Goal: Task Accomplishment & Management: Use online tool/utility

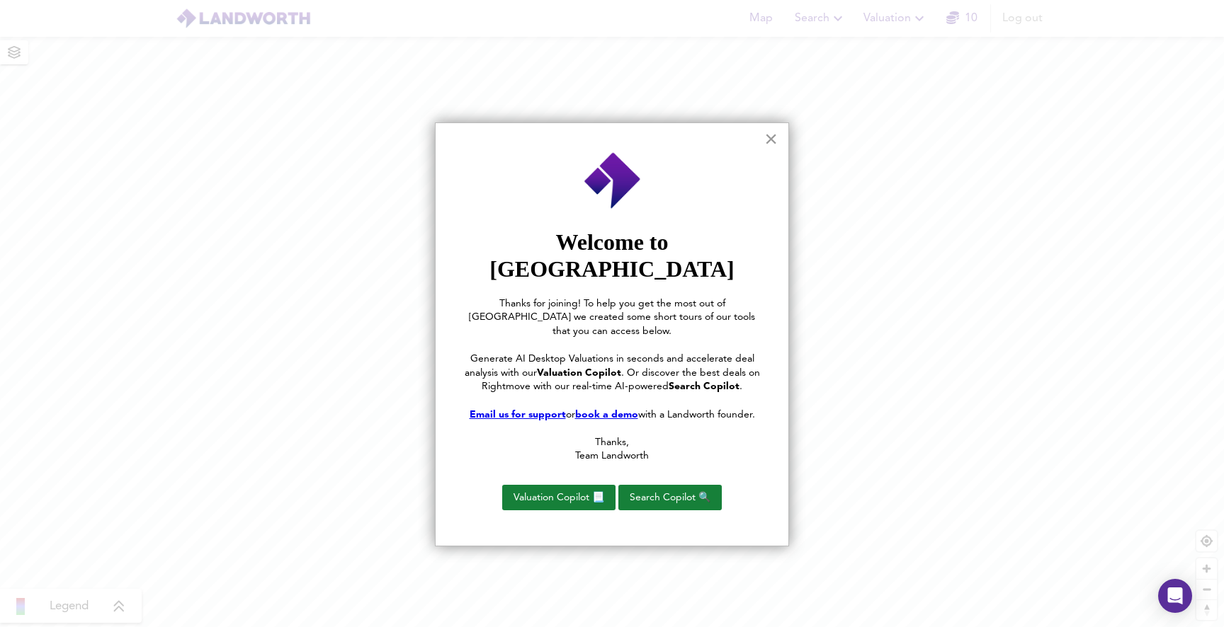
click at [769, 139] on button "×" at bounding box center [770, 138] width 13 height 23
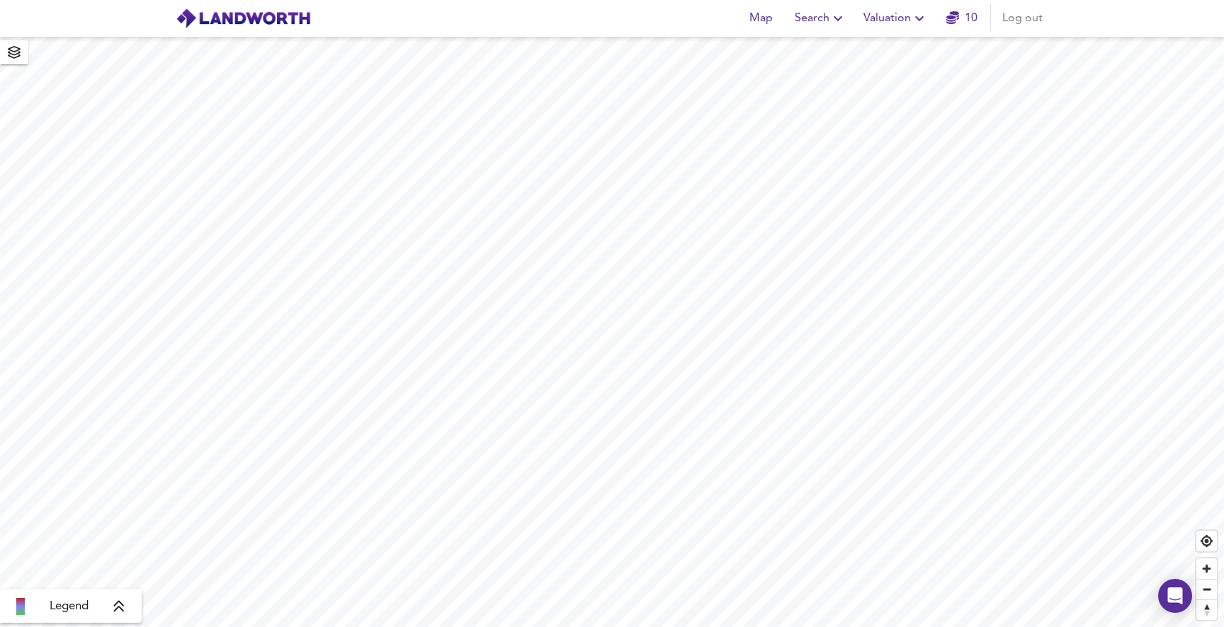
click at [110, 610] on div "Legend" at bounding box center [70, 606] width 133 height 17
click at [13, 54] on icon "button" at bounding box center [14, 52] width 14 height 13
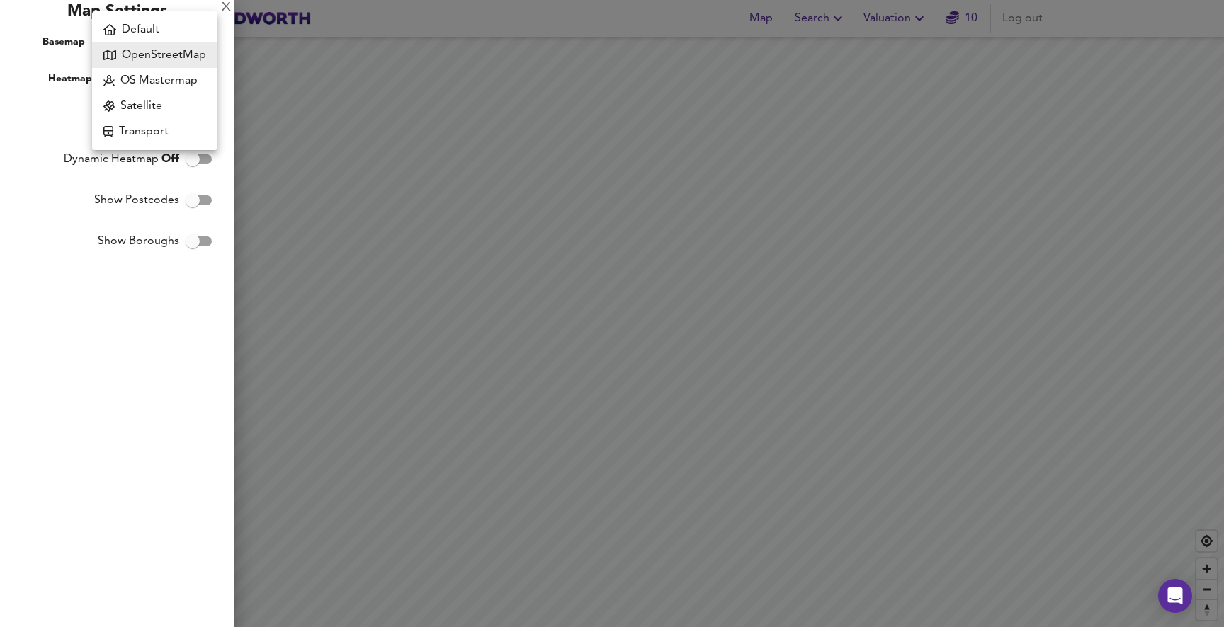
click at [149, 38] on body "Map Search Valuation 10 Log out Average Price landworth £8,000/m² + £6,000/m² £…" at bounding box center [612, 313] width 1224 height 627
click at [647, 266] on div at bounding box center [612, 313] width 1224 height 627
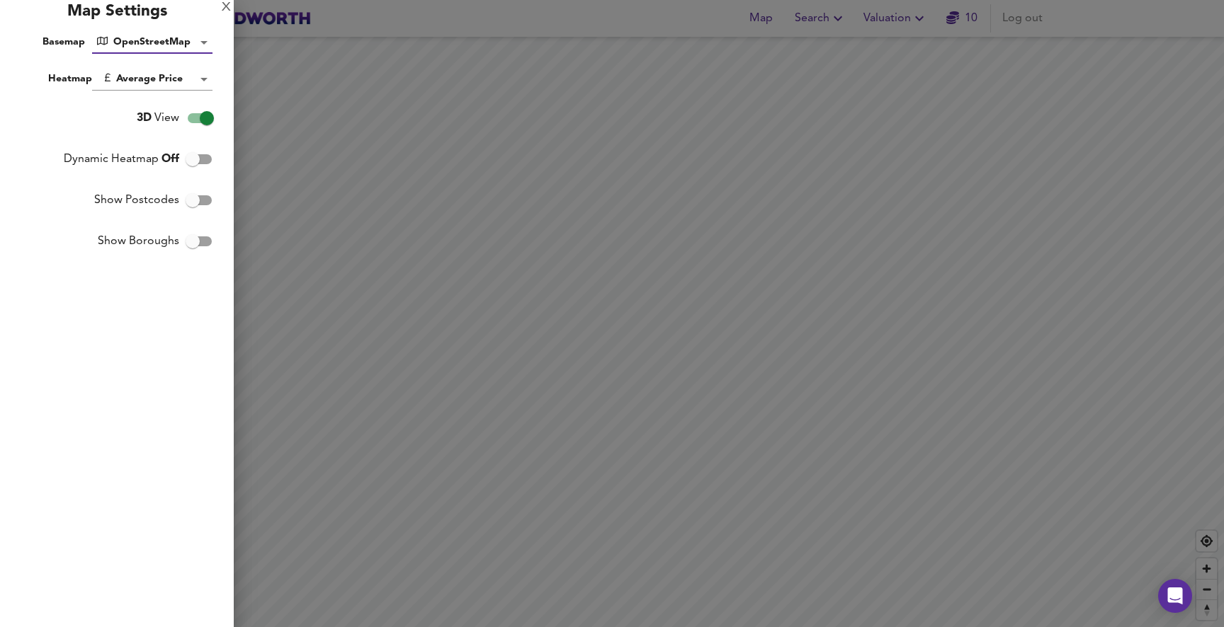
click at [564, 291] on div at bounding box center [612, 313] width 1224 height 627
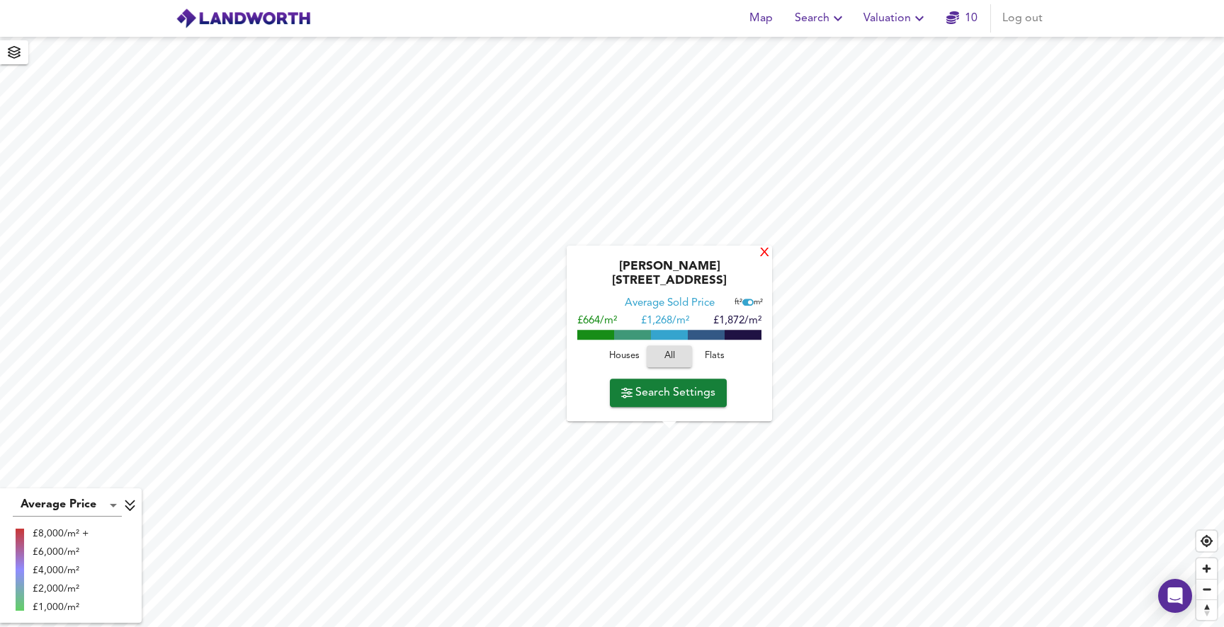
click at [760, 261] on div "X" at bounding box center [764, 253] width 12 height 13
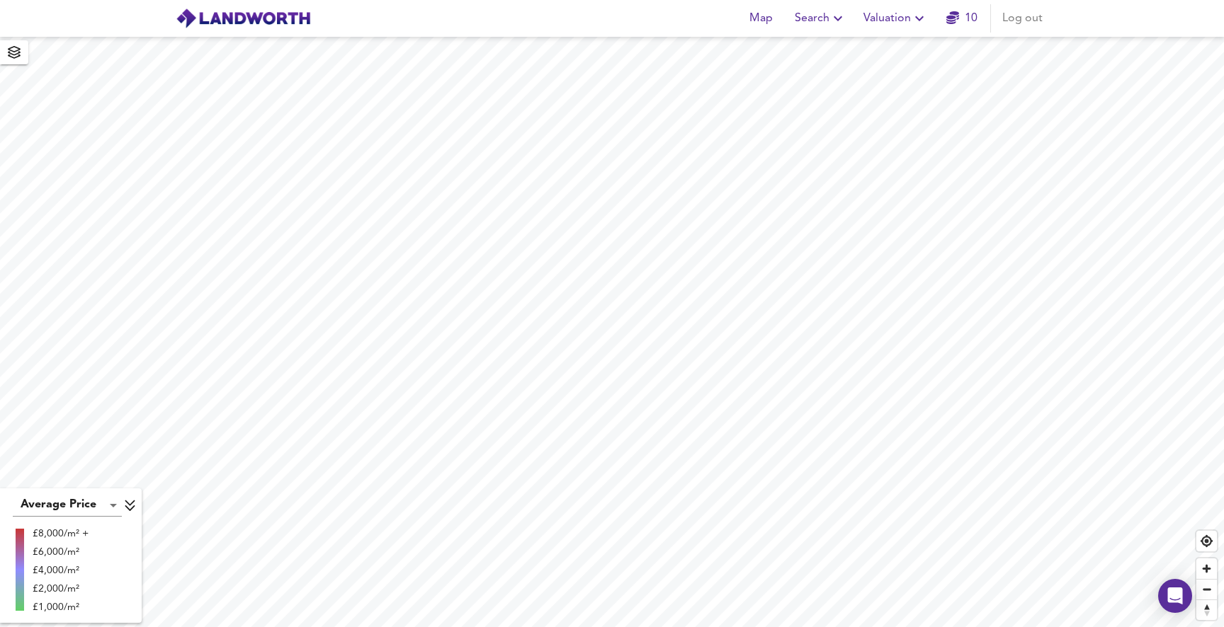
click at [881, 20] on span "Valuation" at bounding box center [895, 18] width 64 height 20
click at [877, 51] on li "New Valuation Report" at bounding box center [895, 50] width 169 height 25
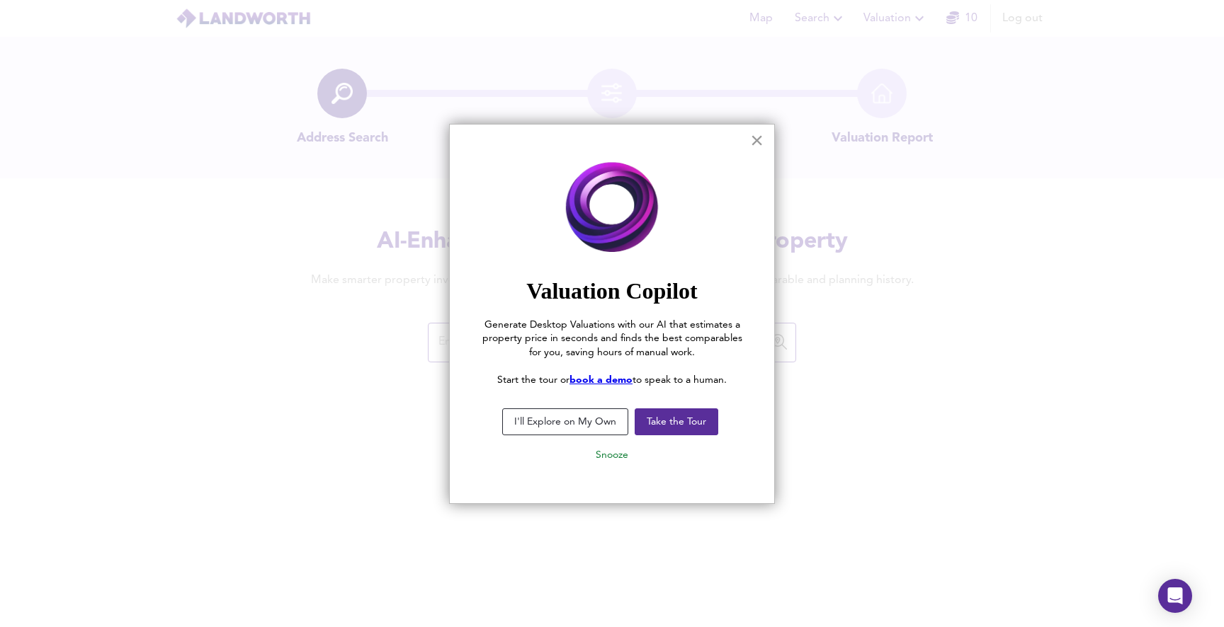
click at [756, 138] on button "×" at bounding box center [756, 140] width 13 height 23
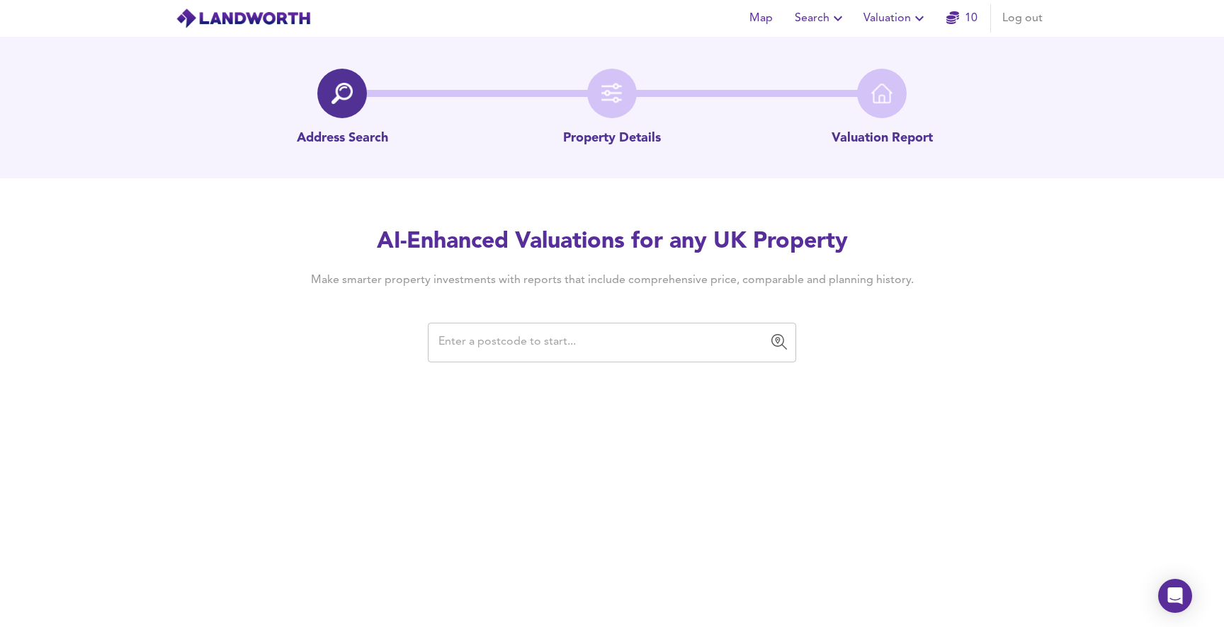
click at [584, 346] on input "text" at bounding box center [601, 342] width 334 height 27
paste input "[STREET_ADDRESS]"
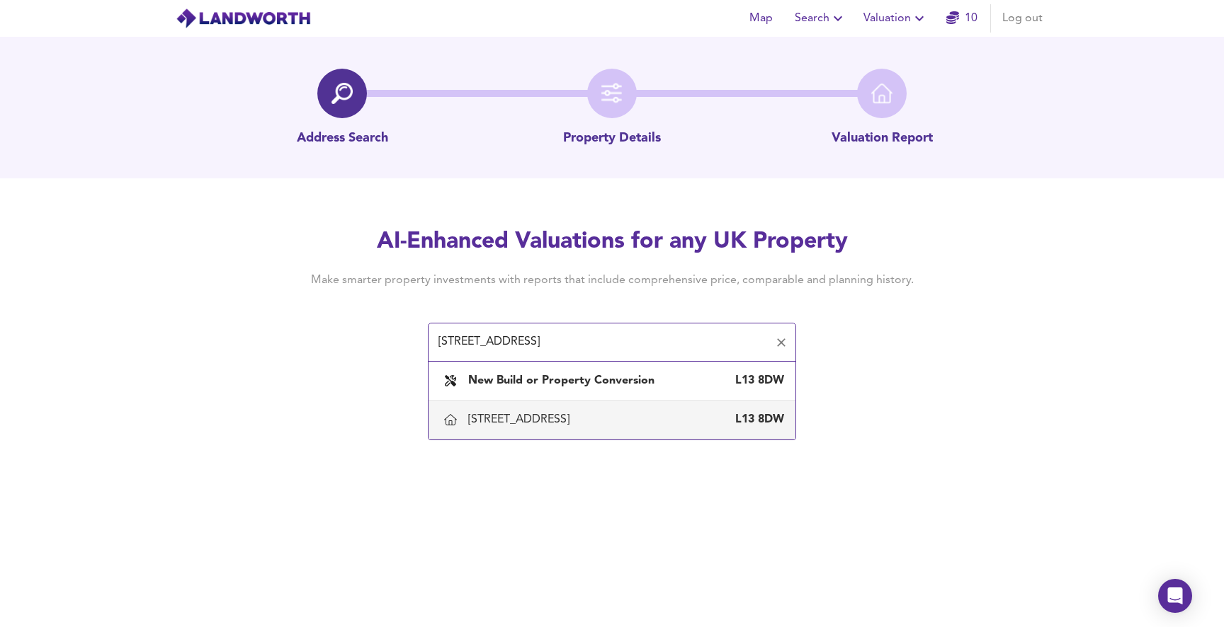
click at [544, 421] on div "[STREET_ADDRESS]" at bounding box center [521, 420] width 107 height 16
type input "[STREET_ADDRESS]"
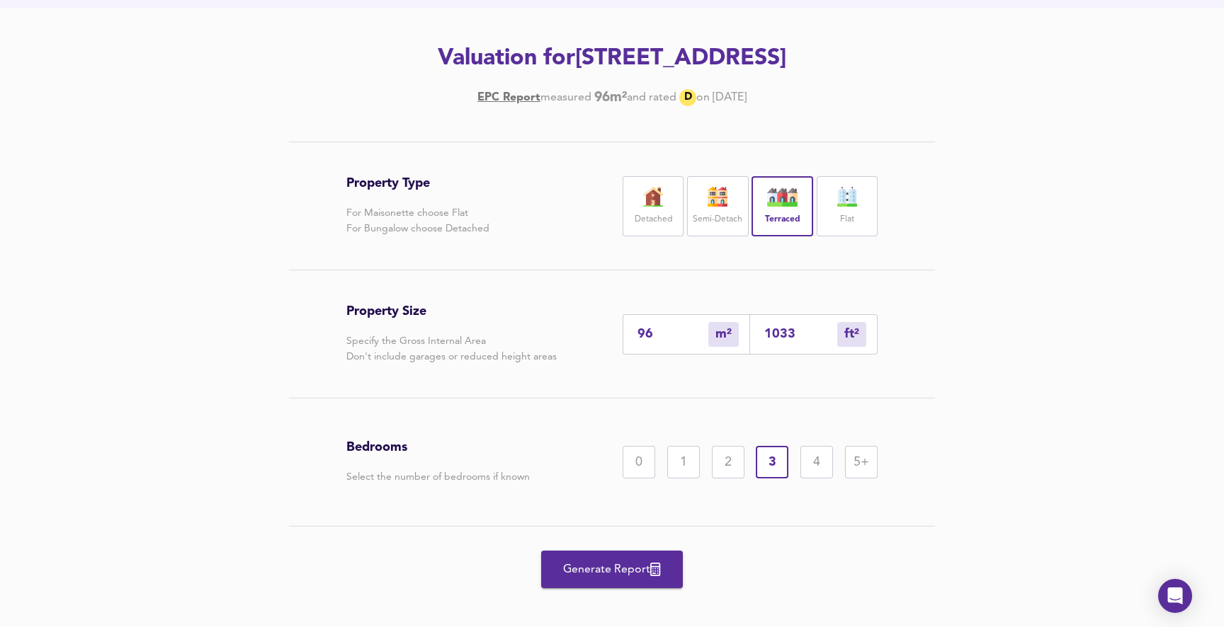
scroll to position [184, 0]
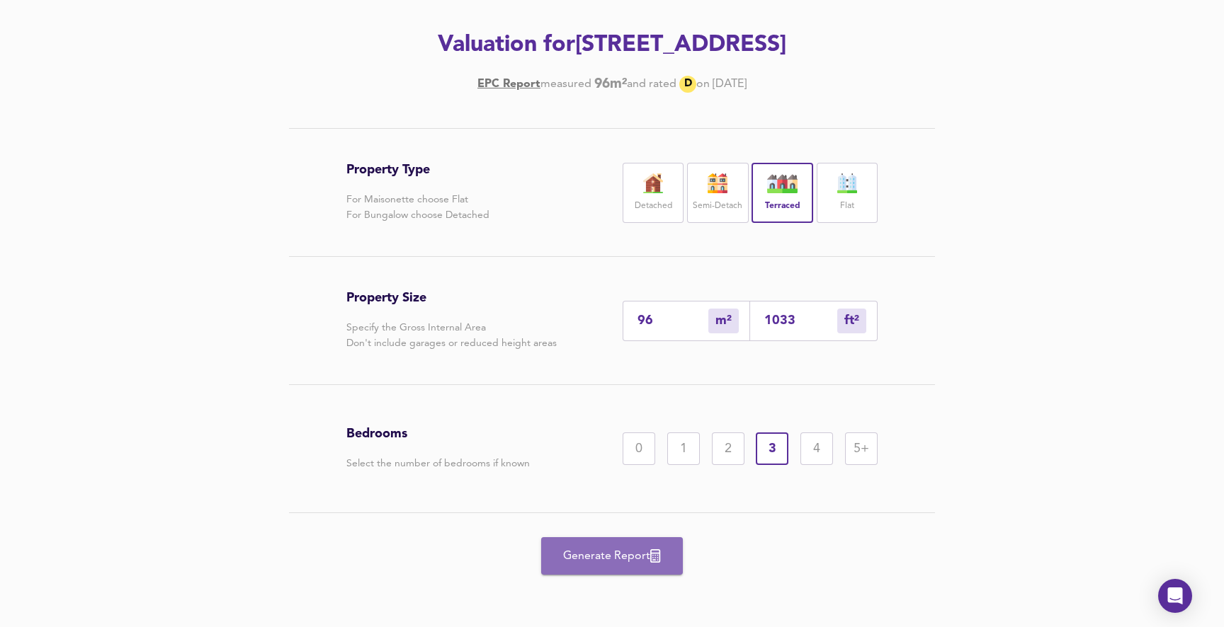
click at [581, 559] on span "Generate Report" at bounding box center [611, 557] width 113 height 20
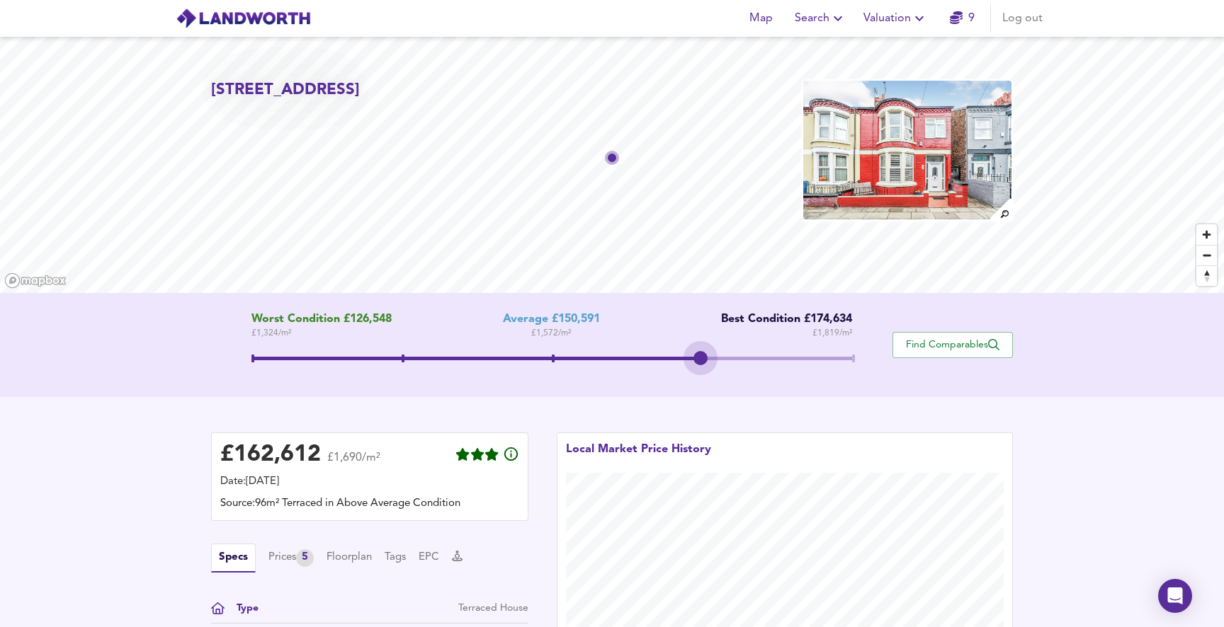
drag, startPoint x: 552, startPoint y: 355, endPoint x: 683, endPoint y: 364, distance: 131.3
click at [683, 364] on span at bounding box center [551, 360] width 601 height 25
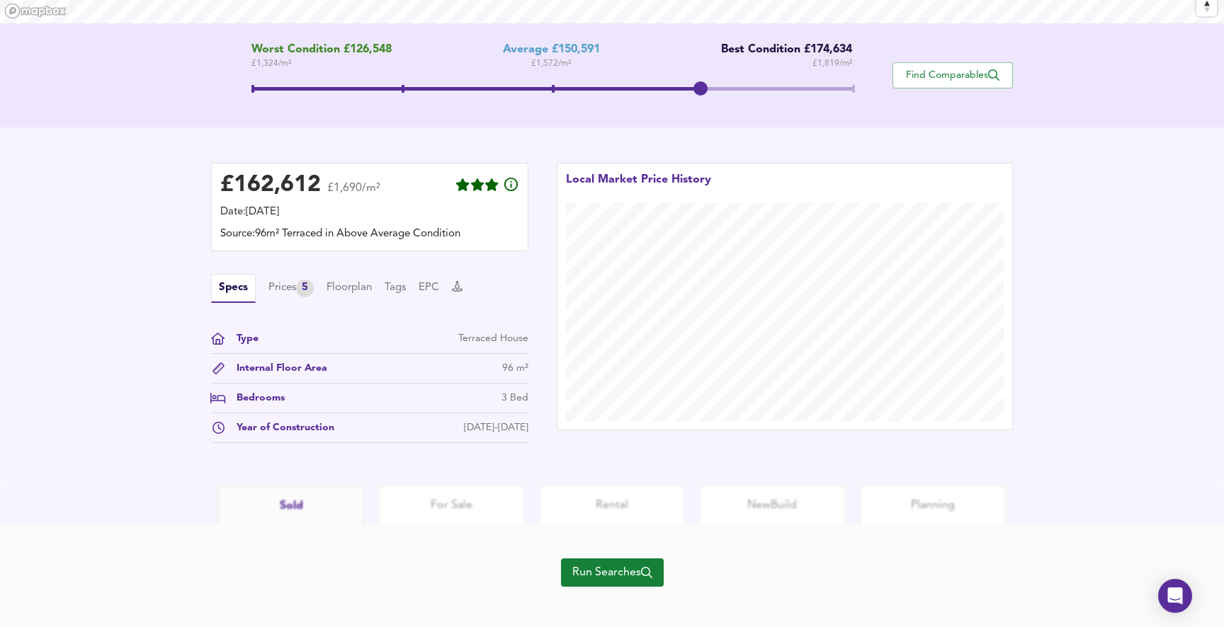
scroll to position [280, 0]
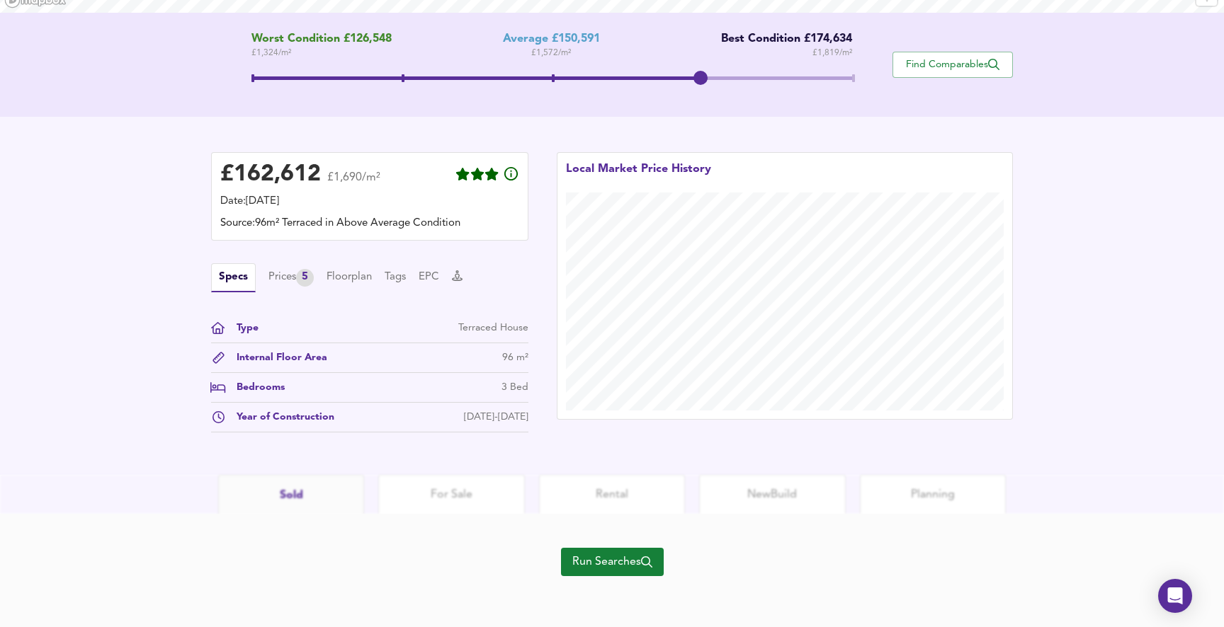
click at [610, 555] on span "Run Searches" at bounding box center [612, 562] width 80 height 20
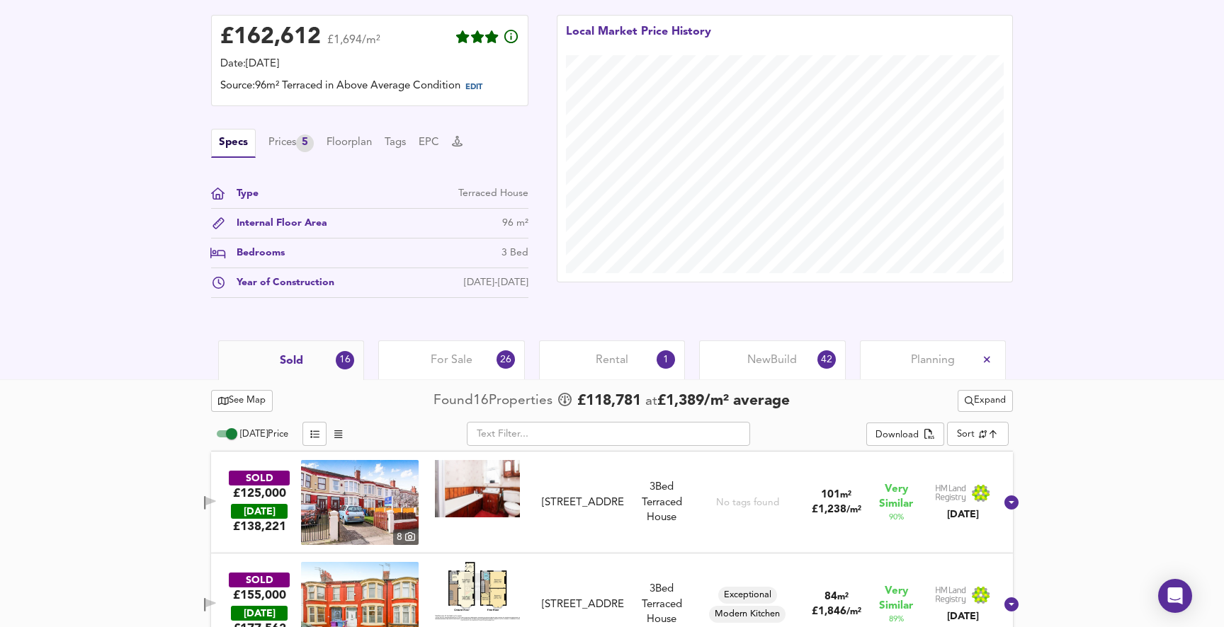
scroll to position [375, 0]
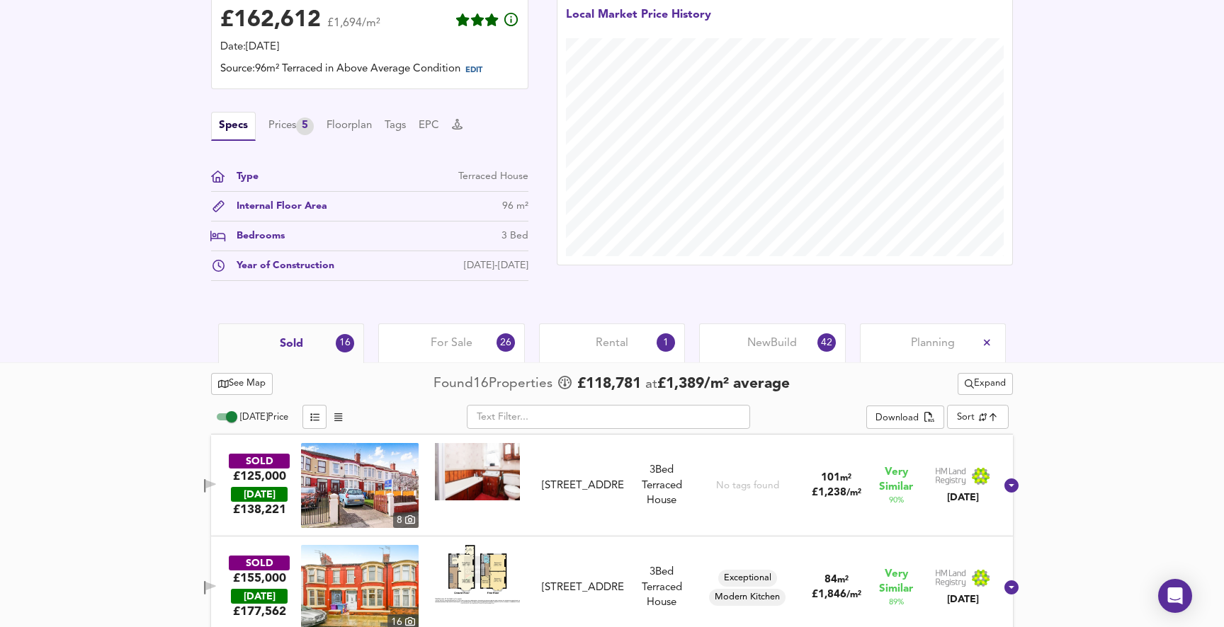
click at [607, 336] on span "Rental" at bounding box center [612, 344] width 33 height 16
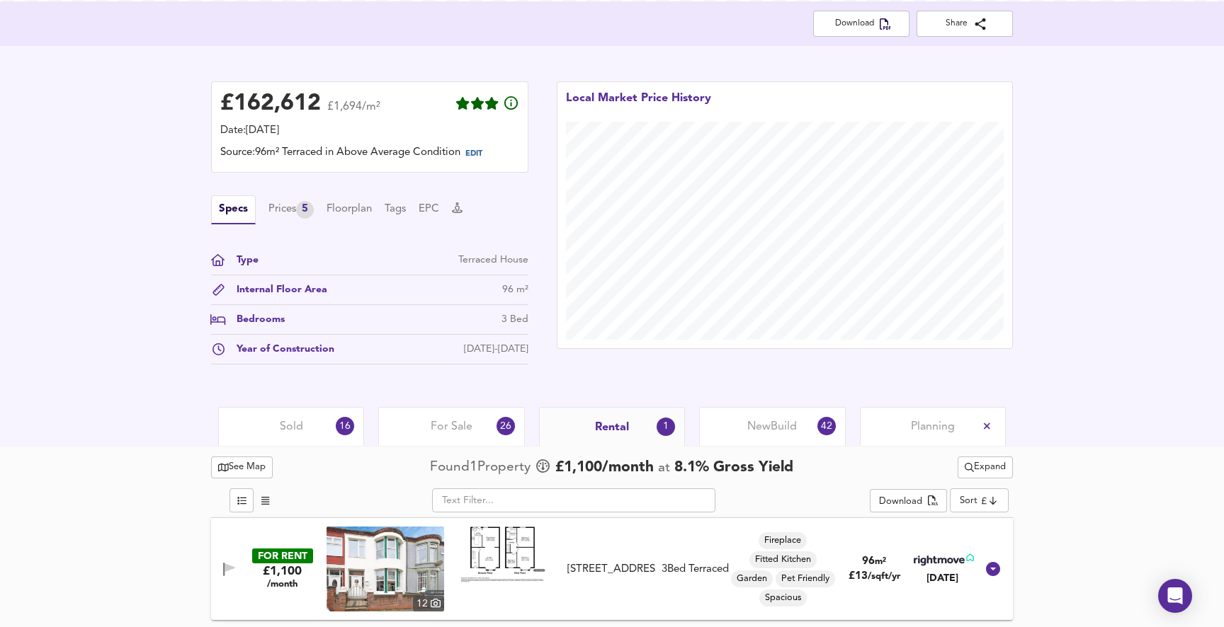
click at [381, 574] on img at bounding box center [385, 569] width 118 height 85
click at [283, 425] on span "Sold" at bounding box center [291, 427] width 23 height 16
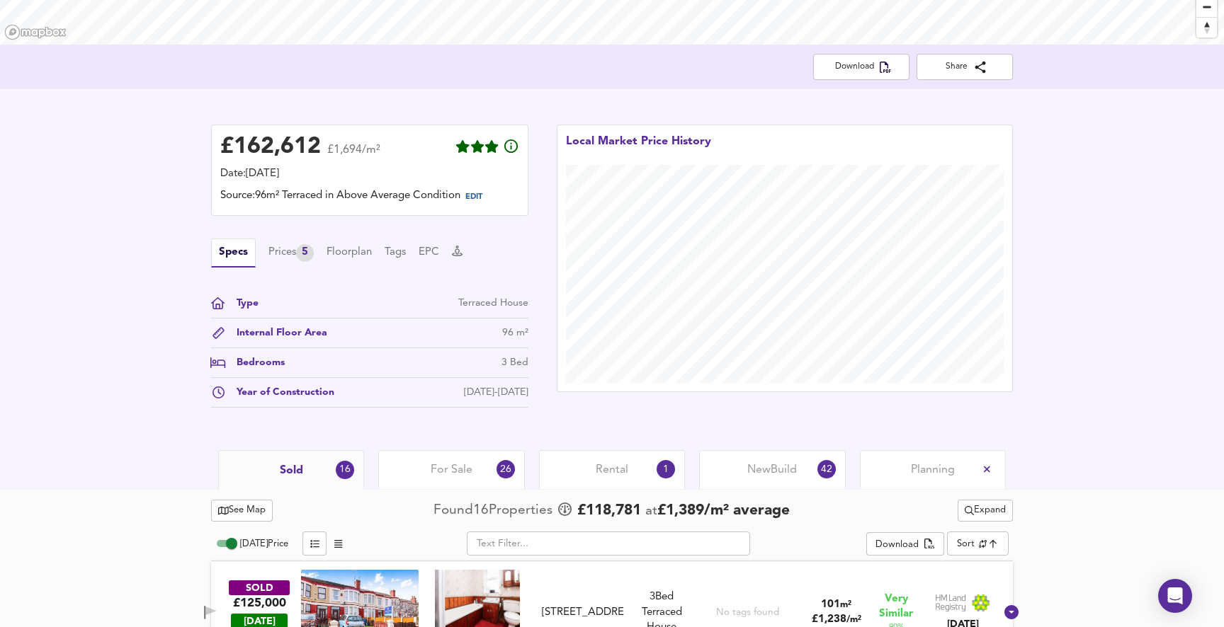
scroll to position [237, 0]
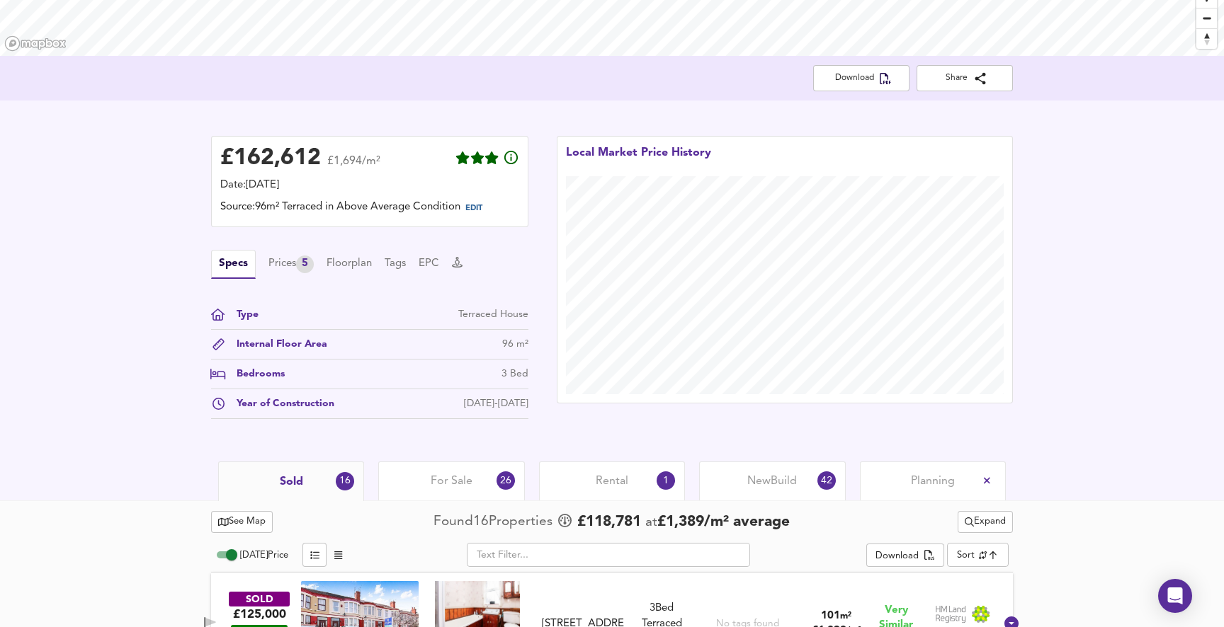
click at [464, 477] on span "For Sale" at bounding box center [452, 482] width 42 height 16
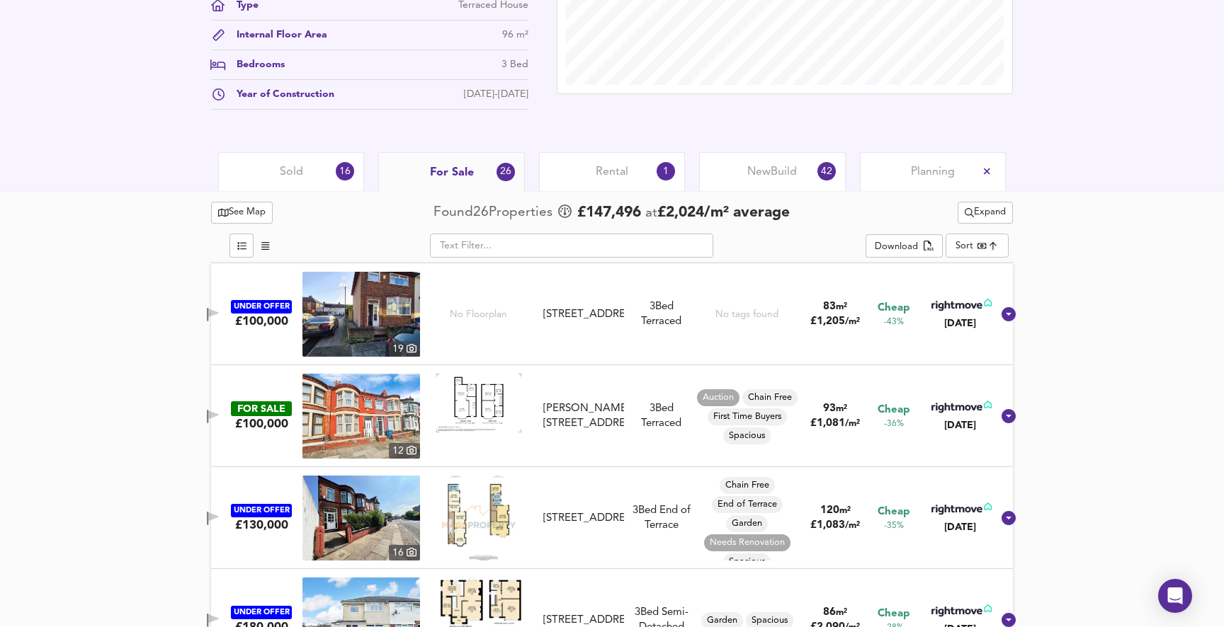
scroll to position [469, 0]
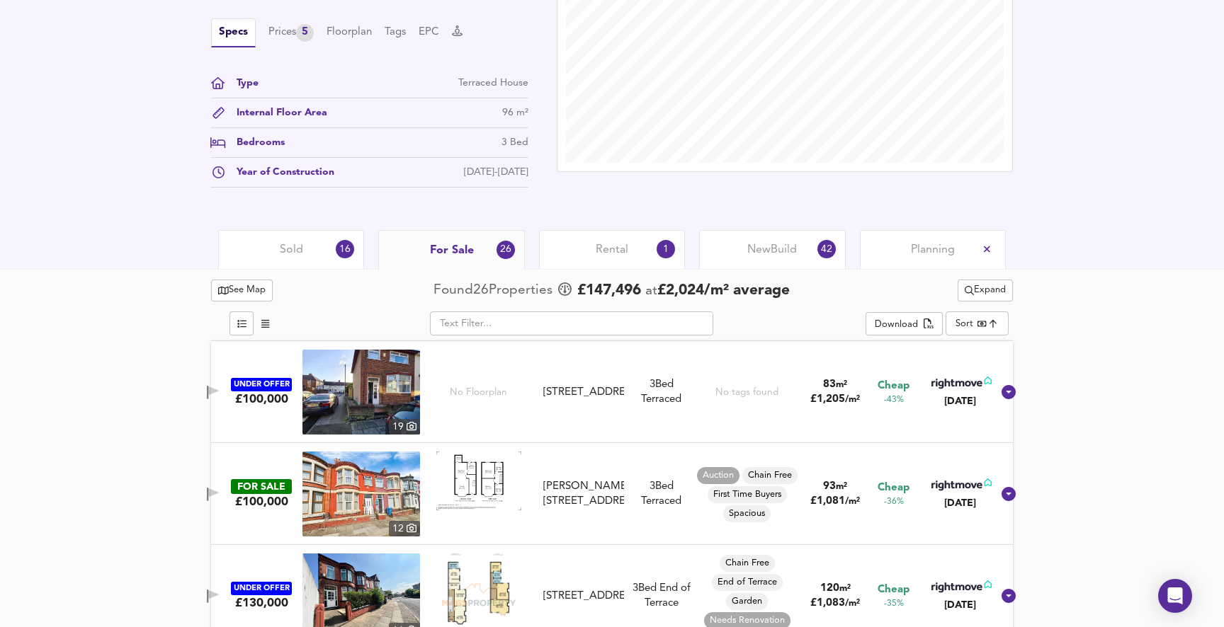
click at [276, 242] on div "Sold 16" at bounding box center [291, 249] width 146 height 39
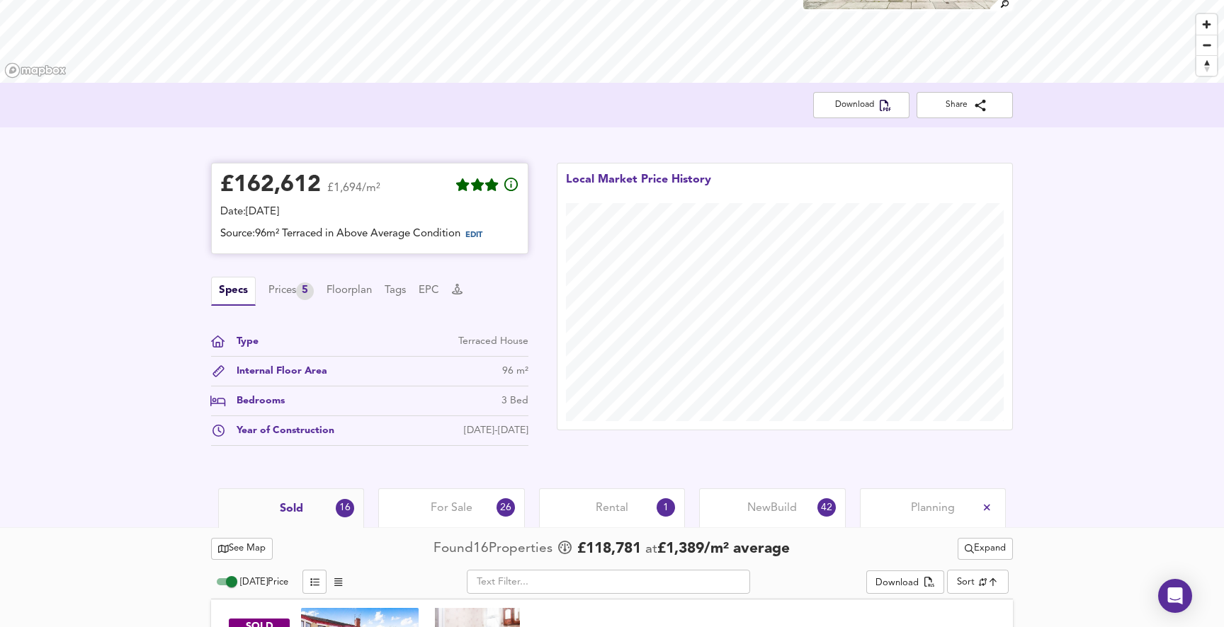
scroll to position [222, 0]
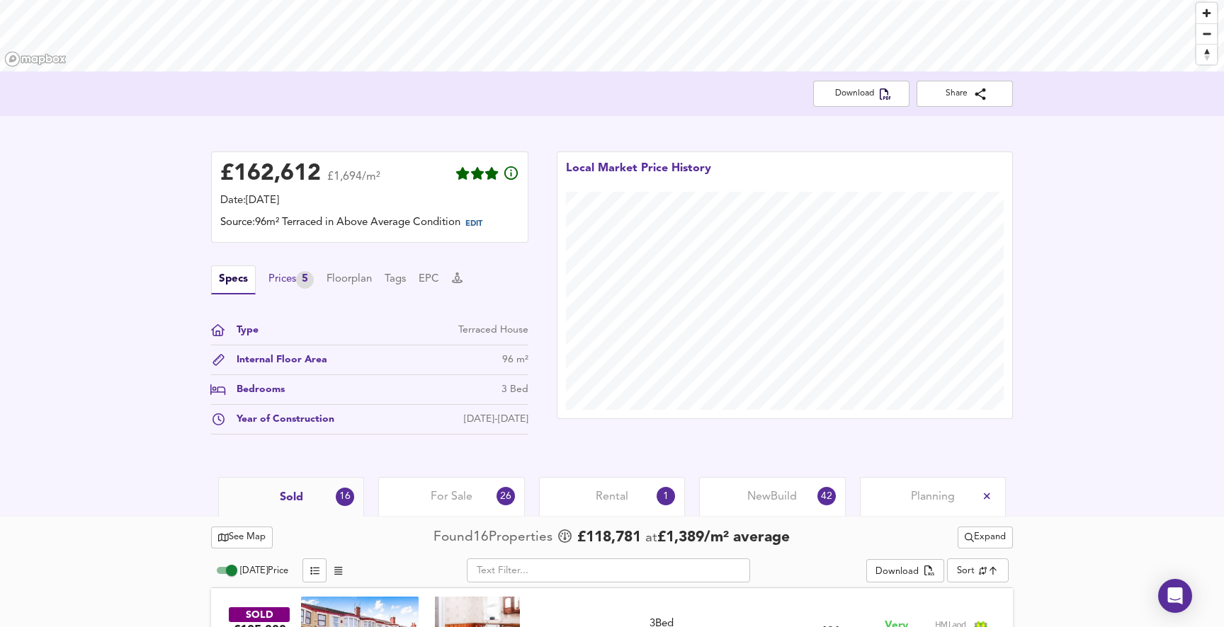
click at [286, 283] on div "Prices 5" at bounding box center [290, 280] width 45 height 18
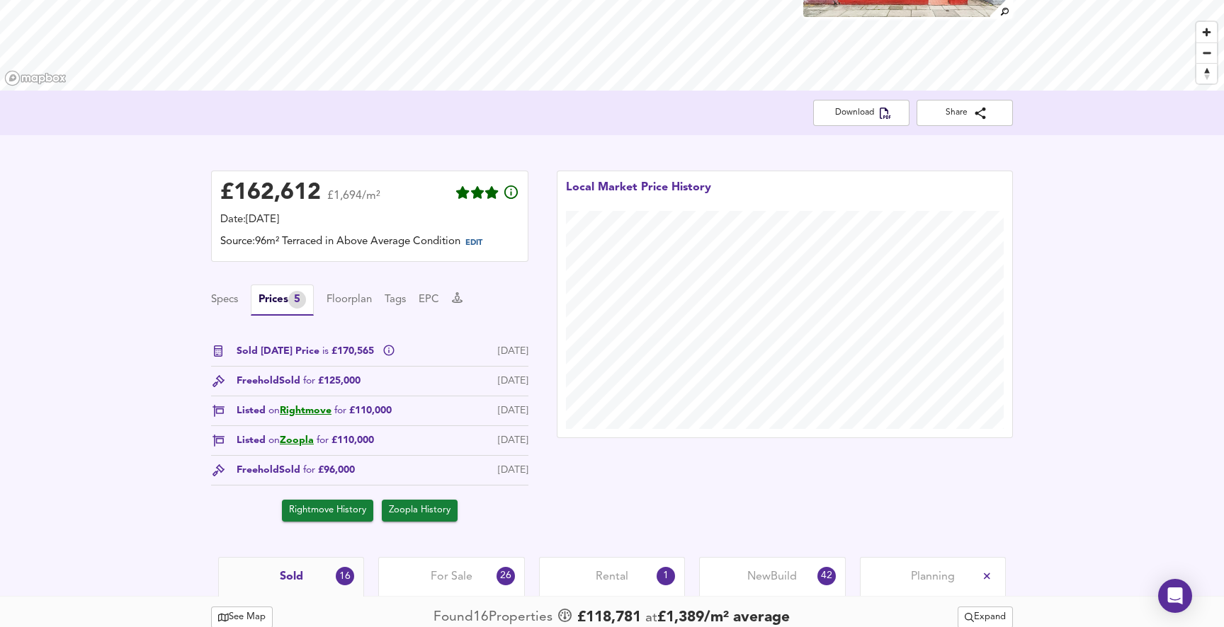
scroll to position [201, 0]
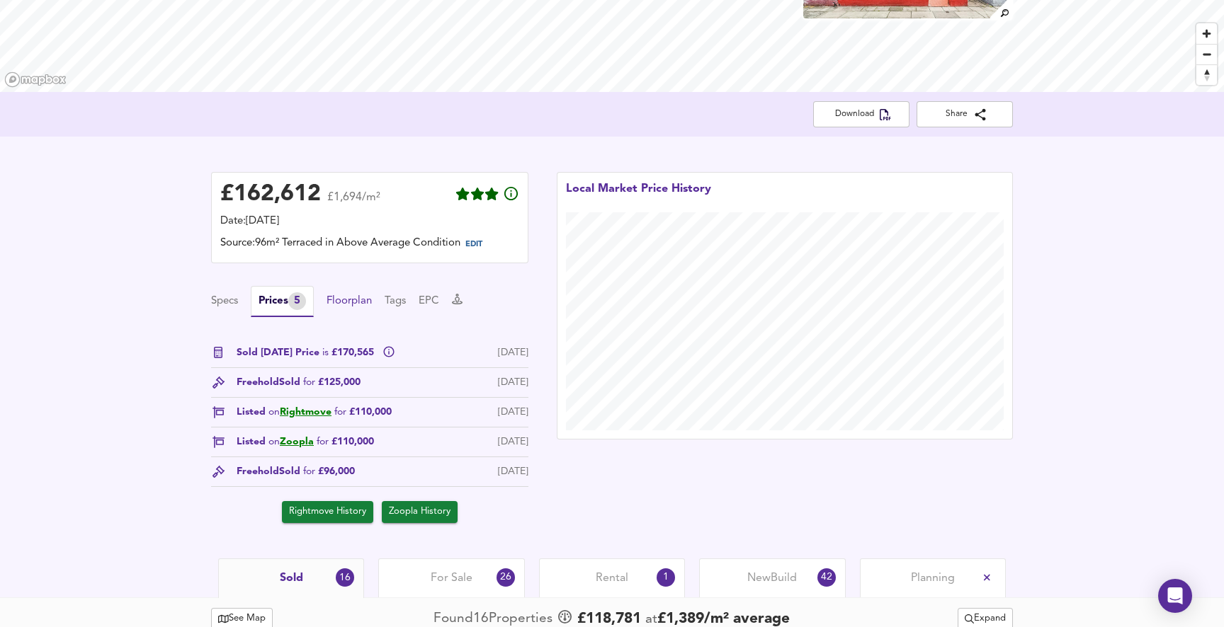
click at [344, 303] on button "Floorplan" at bounding box center [348, 302] width 45 height 16
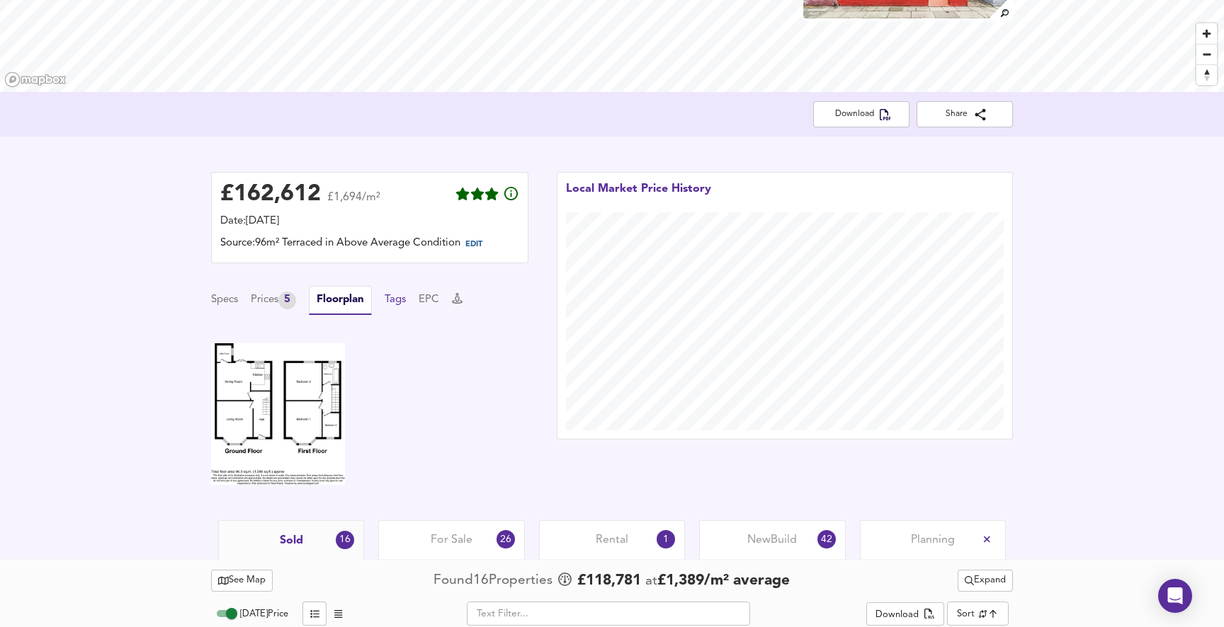
click at [400, 298] on button "Tags" at bounding box center [395, 300] width 21 height 16
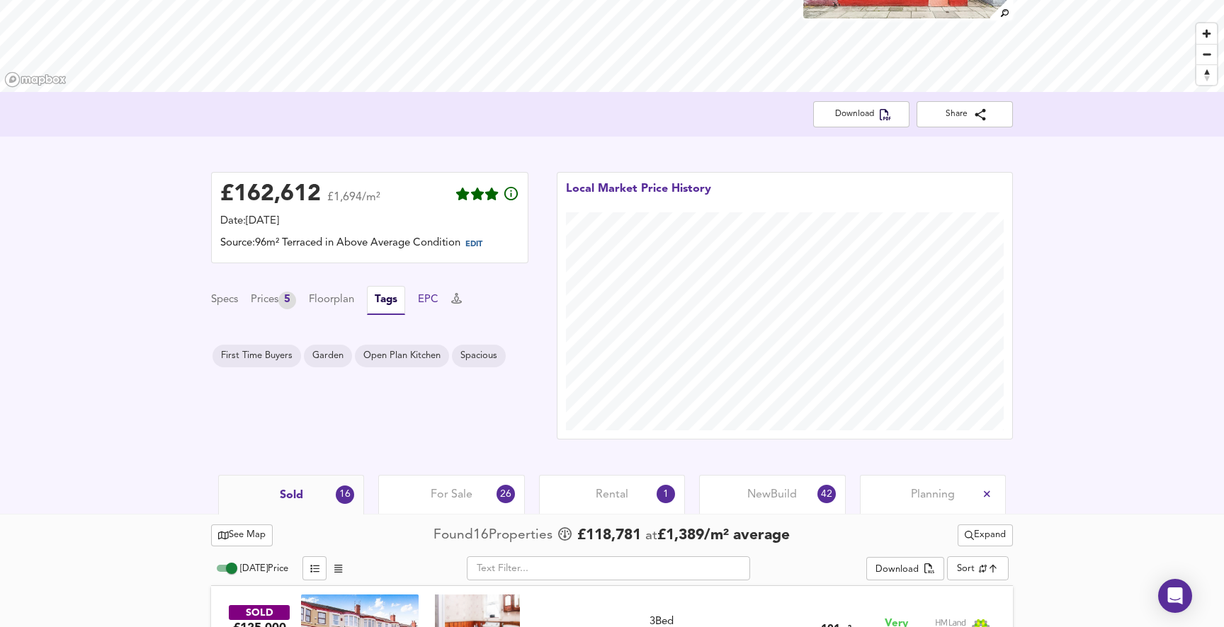
click at [437, 301] on button "EPC" at bounding box center [428, 300] width 21 height 16
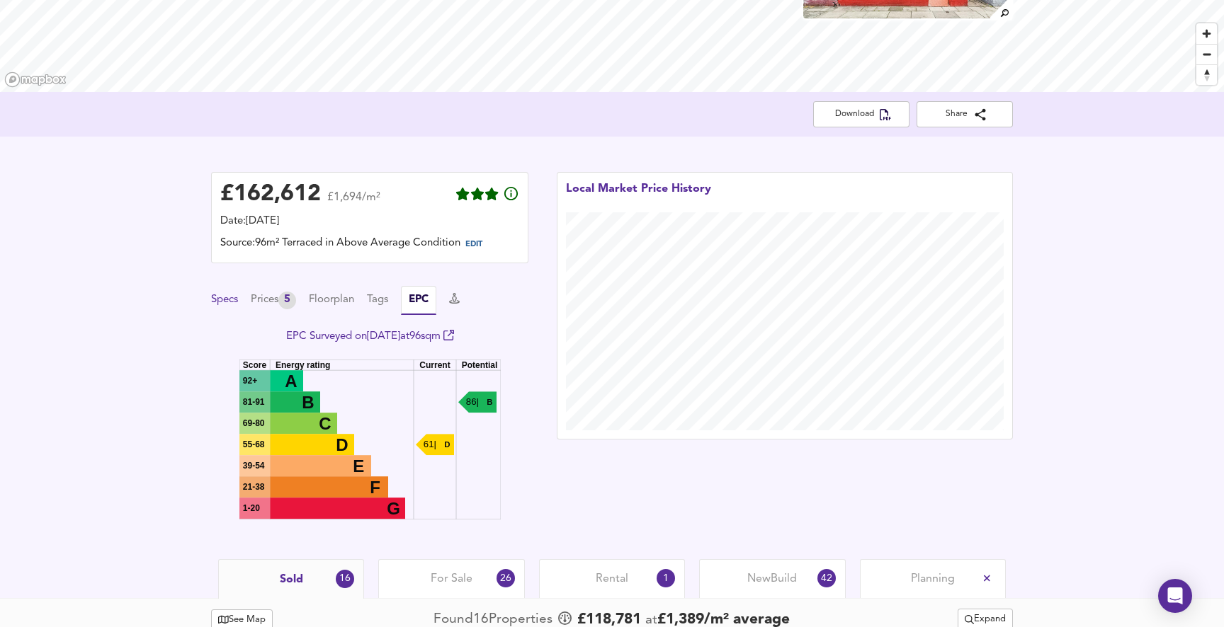
click at [229, 299] on button "Specs" at bounding box center [224, 300] width 27 height 16
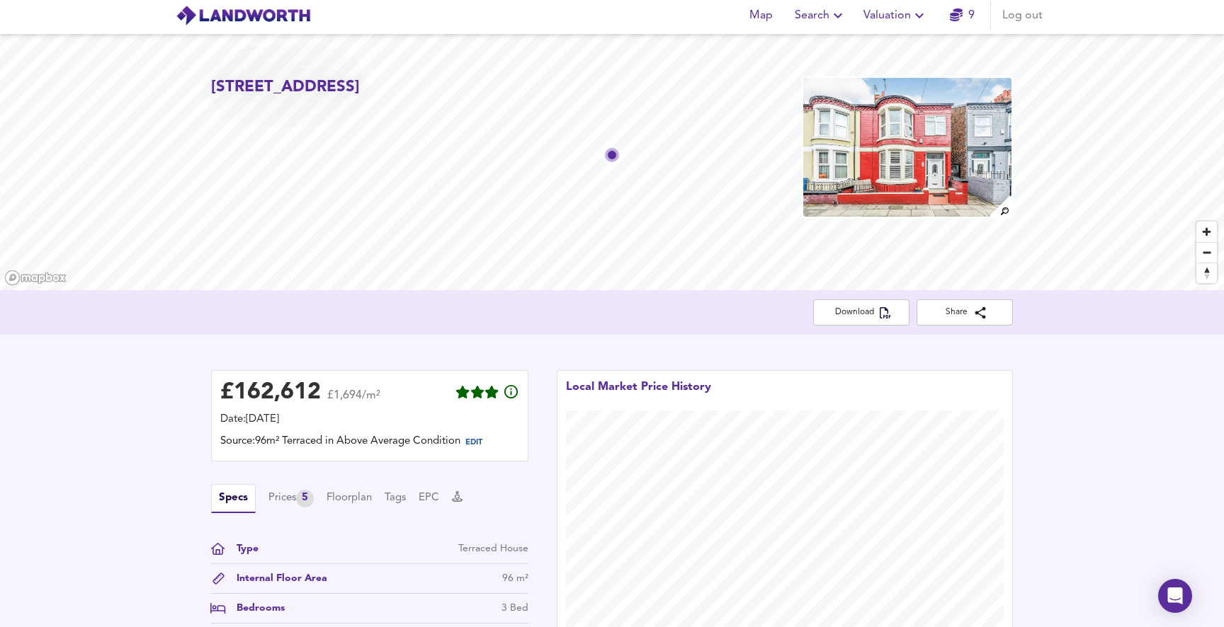
scroll to position [0, 0]
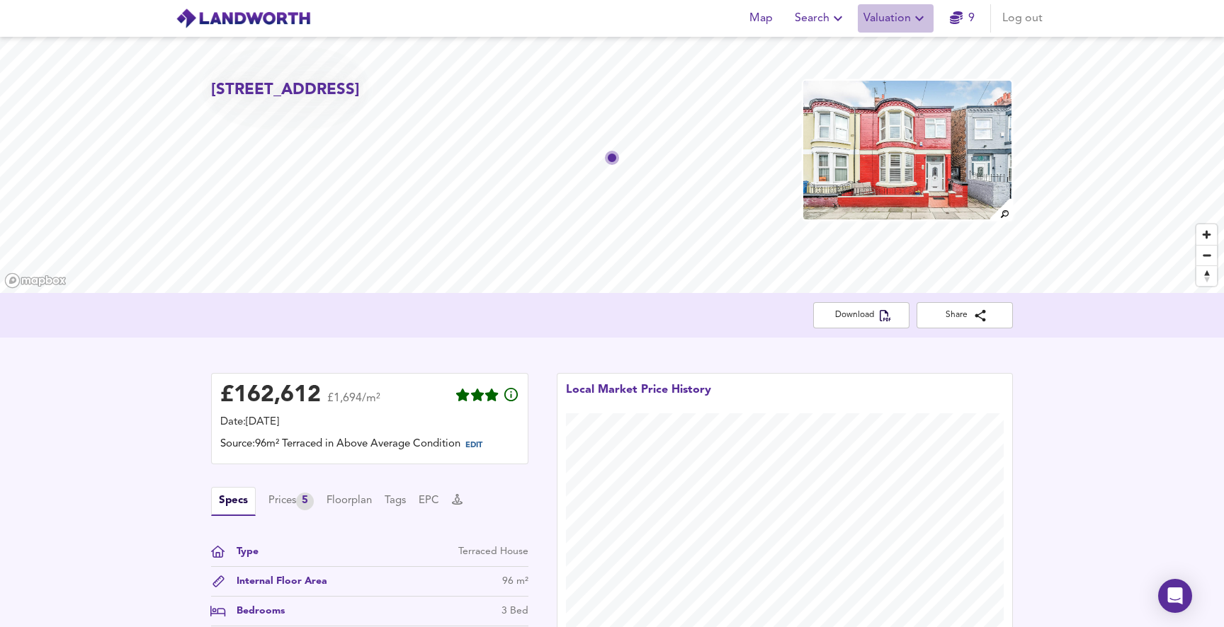
click at [893, 16] on span "Valuation" at bounding box center [895, 18] width 64 height 20
click at [282, 497] on div "Prices 5" at bounding box center [290, 502] width 45 height 18
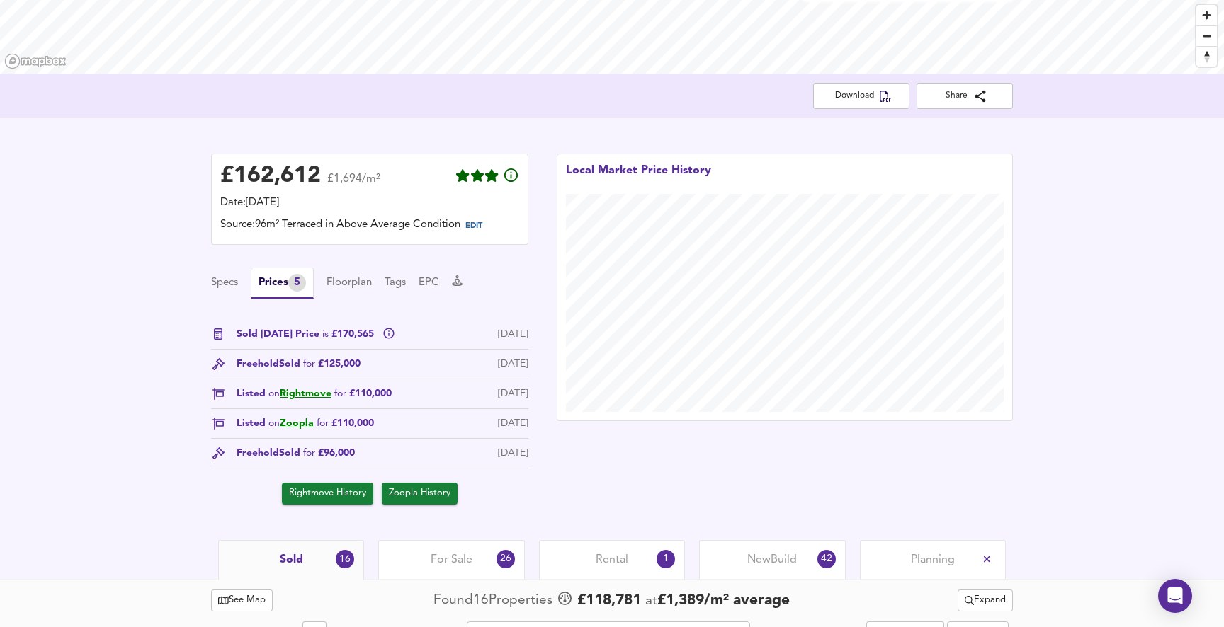
scroll to position [224, 0]
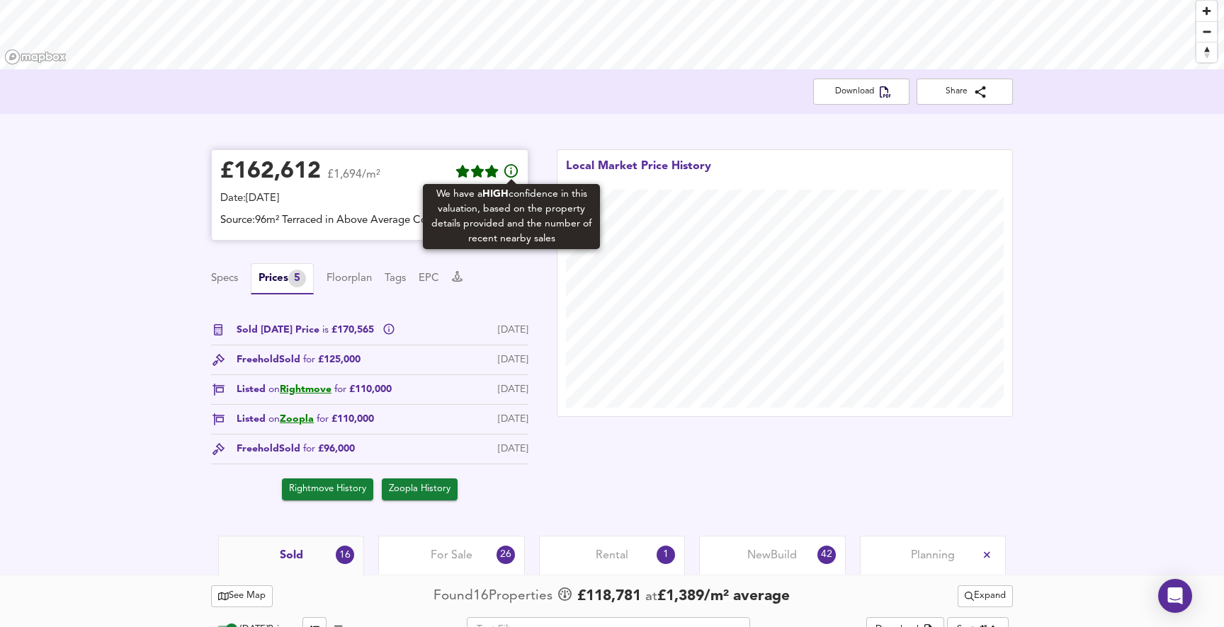
click at [513, 171] on icon at bounding box center [511, 171] width 17 height 17
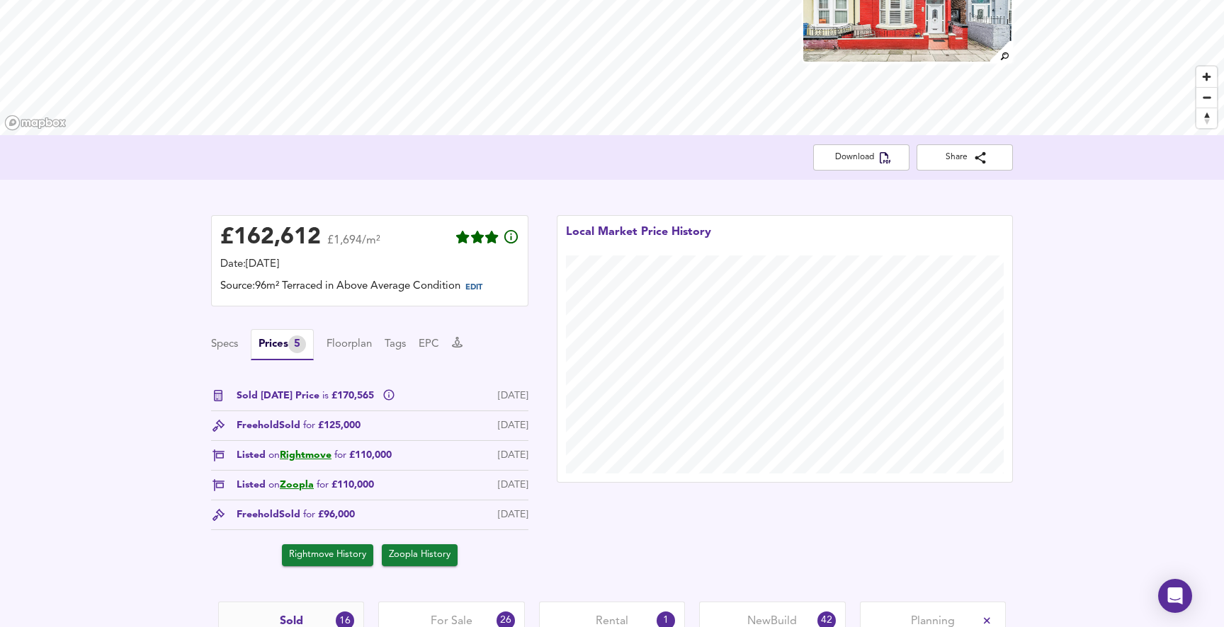
scroll to position [157, 0]
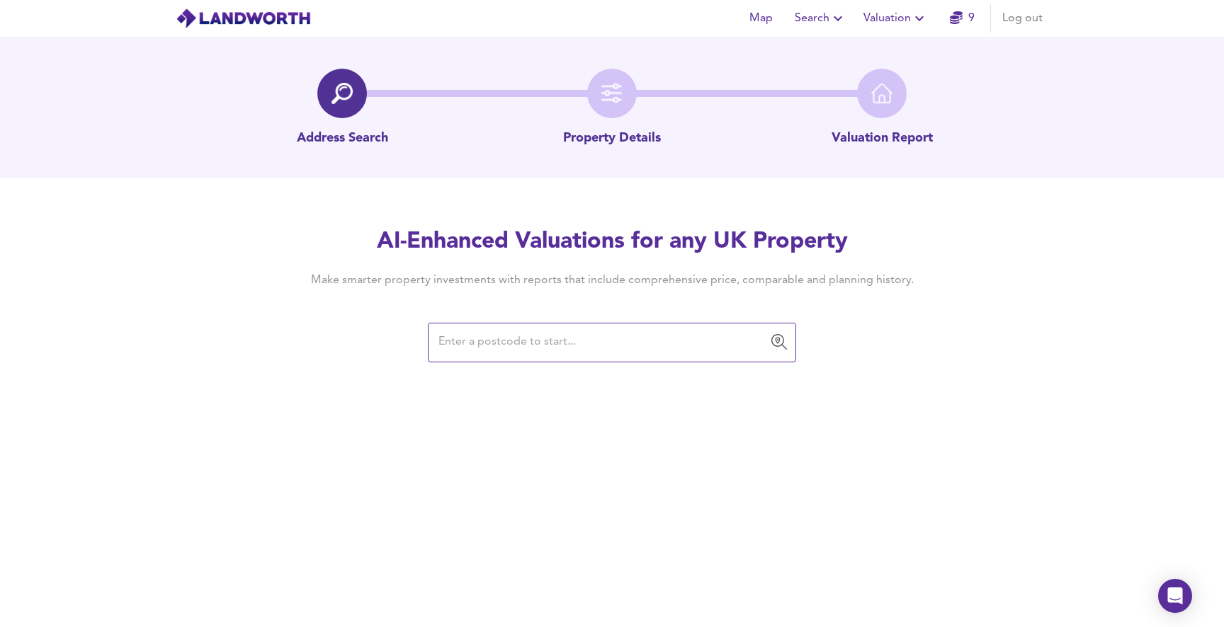
click at [671, 336] on input "text" at bounding box center [601, 342] width 334 height 27
paste input "[STREET_ADDRESS]"
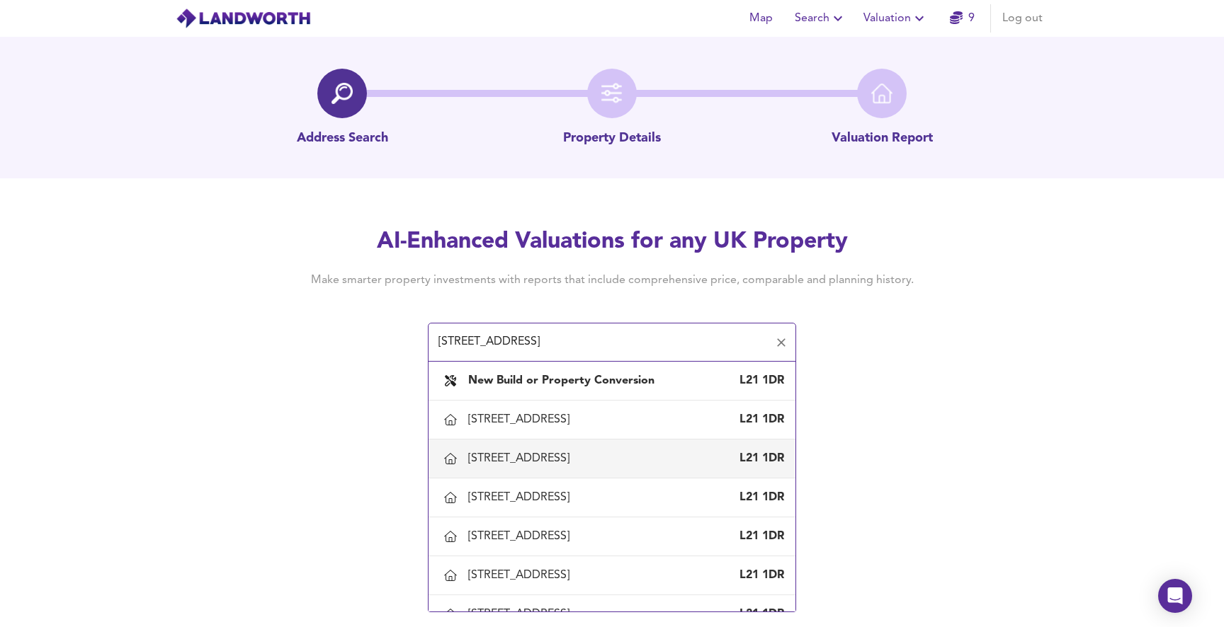
click at [575, 456] on div "20 Harrowby Road, Seaforth, Sefton" at bounding box center [521, 459] width 107 height 16
type input "20 Harrowby Road, Seaforth, Sefton"
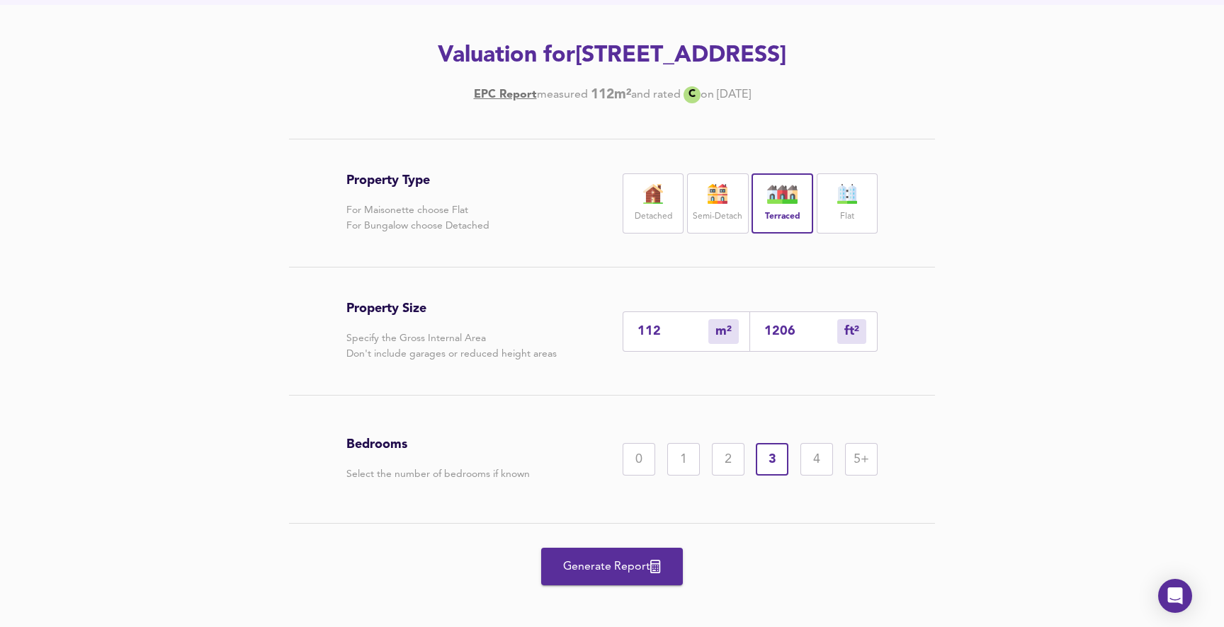
scroll to position [184, 0]
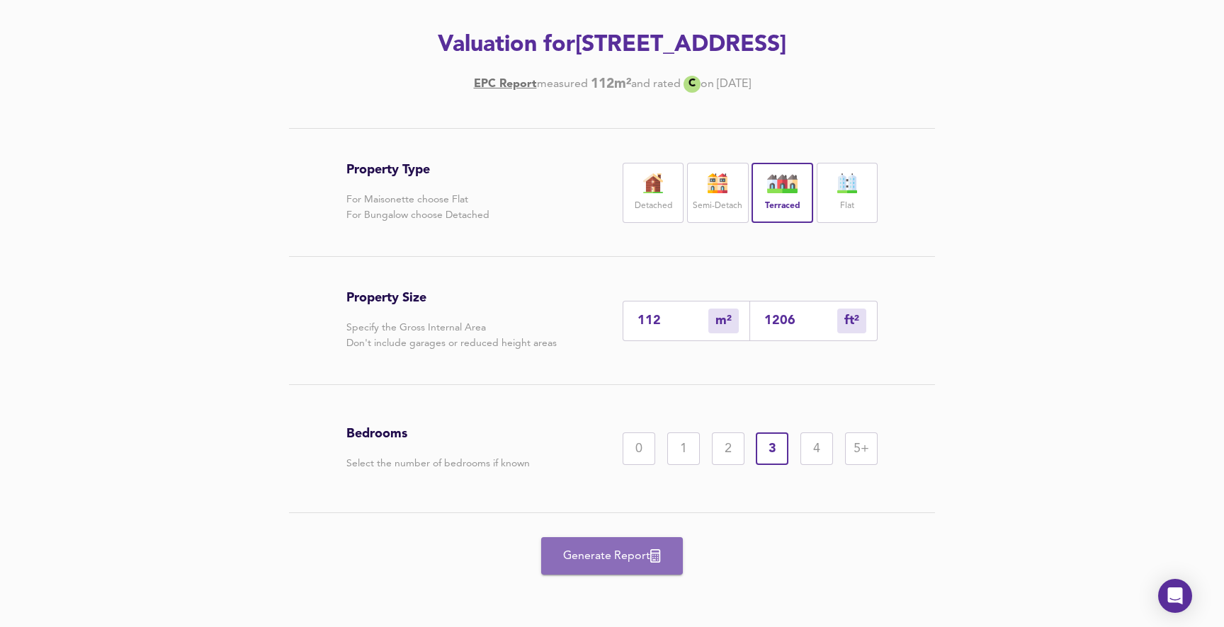
click at [596, 552] on span "Generate Report" at bounding box center [611, 557] width 113 height 20
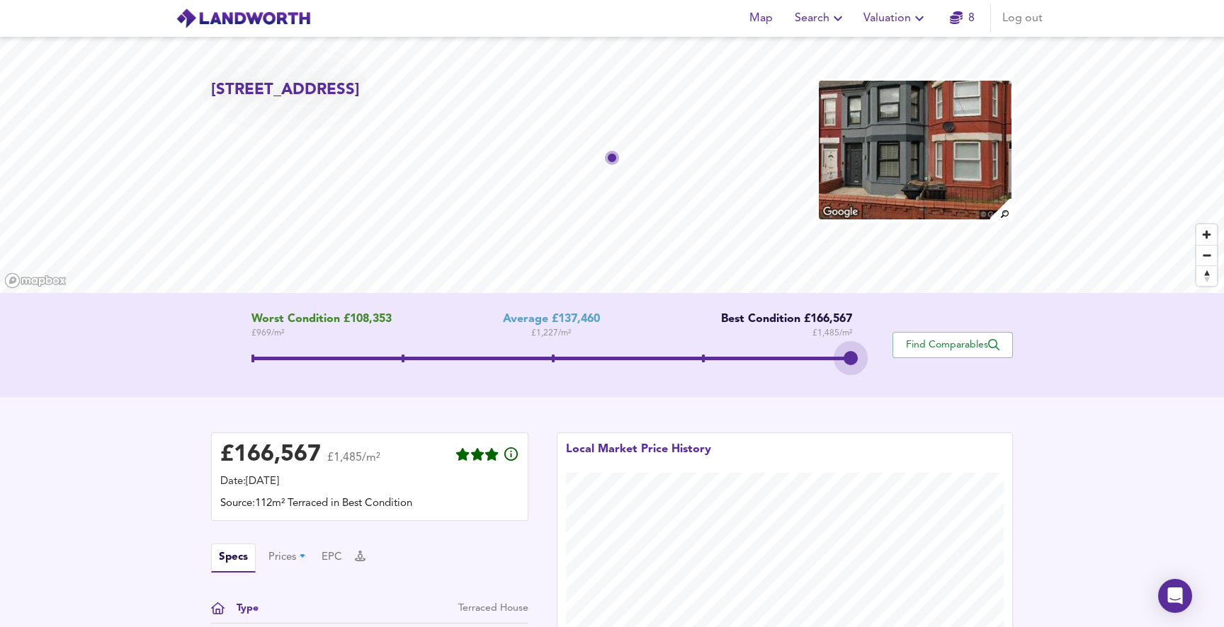
drag, startPoint x: 552, startPoint y: 360, endPoint x: 779, endPoint y: 388, distance: 228.3
click at [779, 388] on div "Worst Condition £108,353 £ 969 / m² Average £137,460 £ 1,227 / m² Best Conditio…" at bounding box center [612, 345] width 1224 height 104
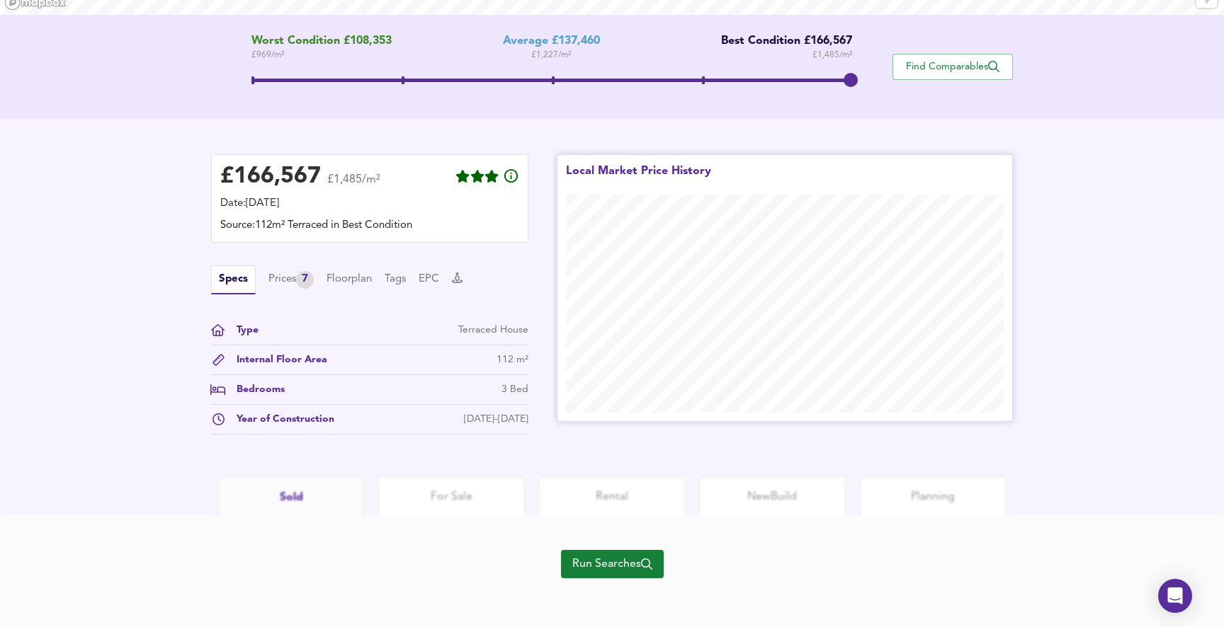
scroll to position [280, 0]
click at [610, 564] on span "Run Searches" at bounding box center [612, 562] width 80 height 20
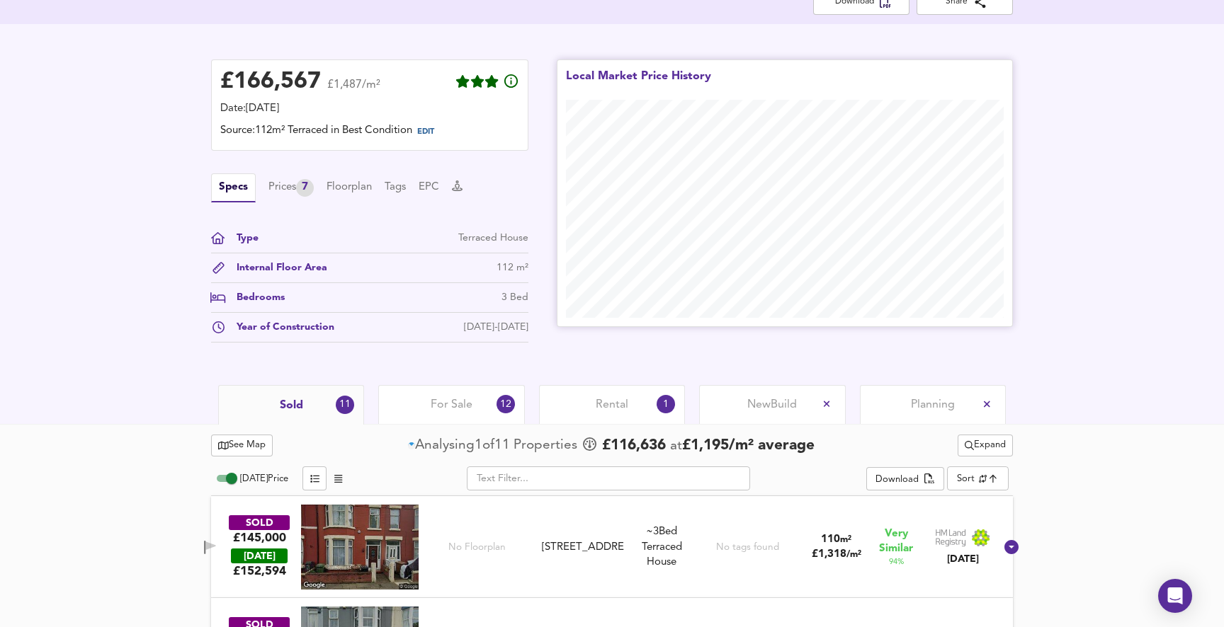
scroll to position [297, 0]
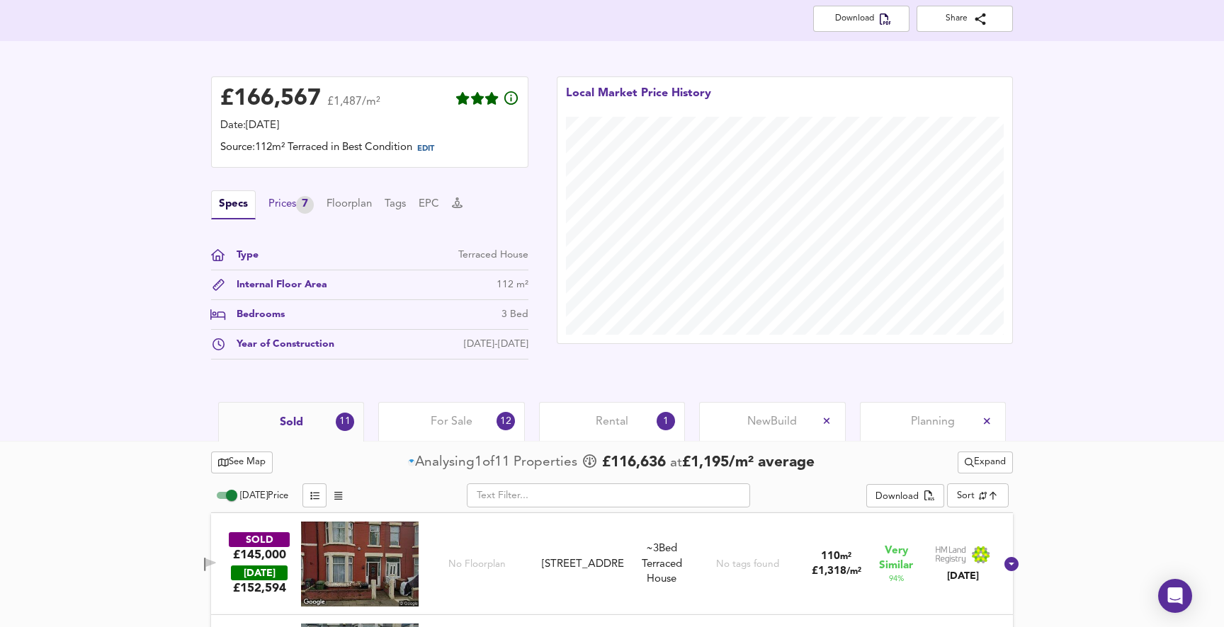
click at [280, 201] on div "Prices 7" at bounding box center [290, 205] width 45 height 18
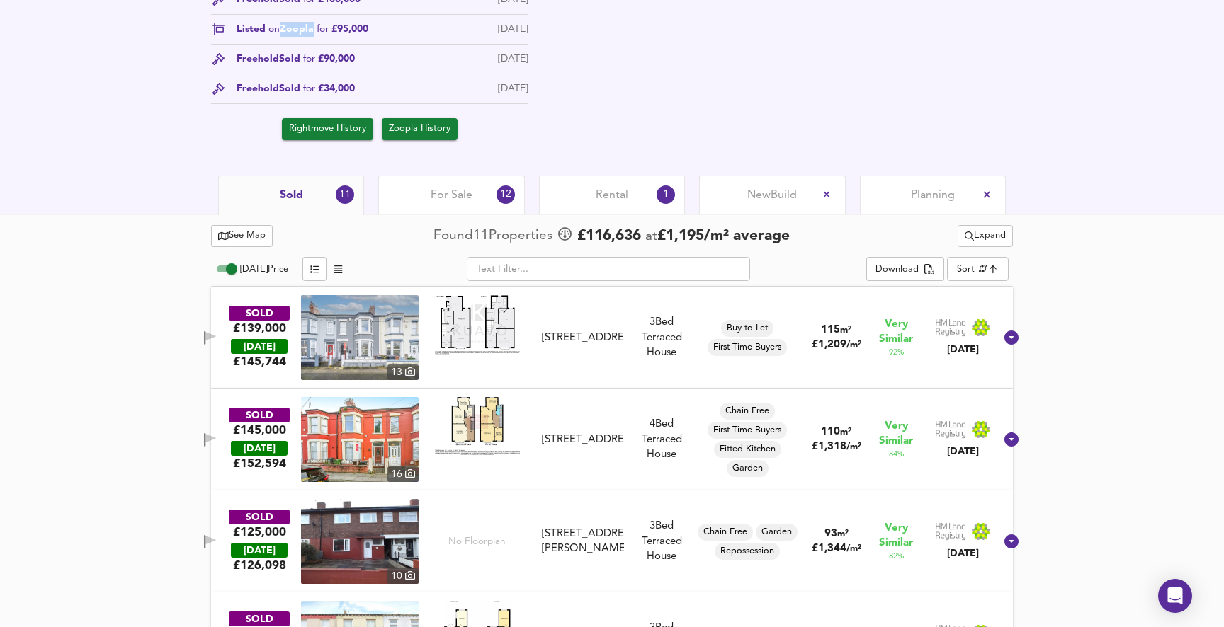
scroll to position [699, 0]
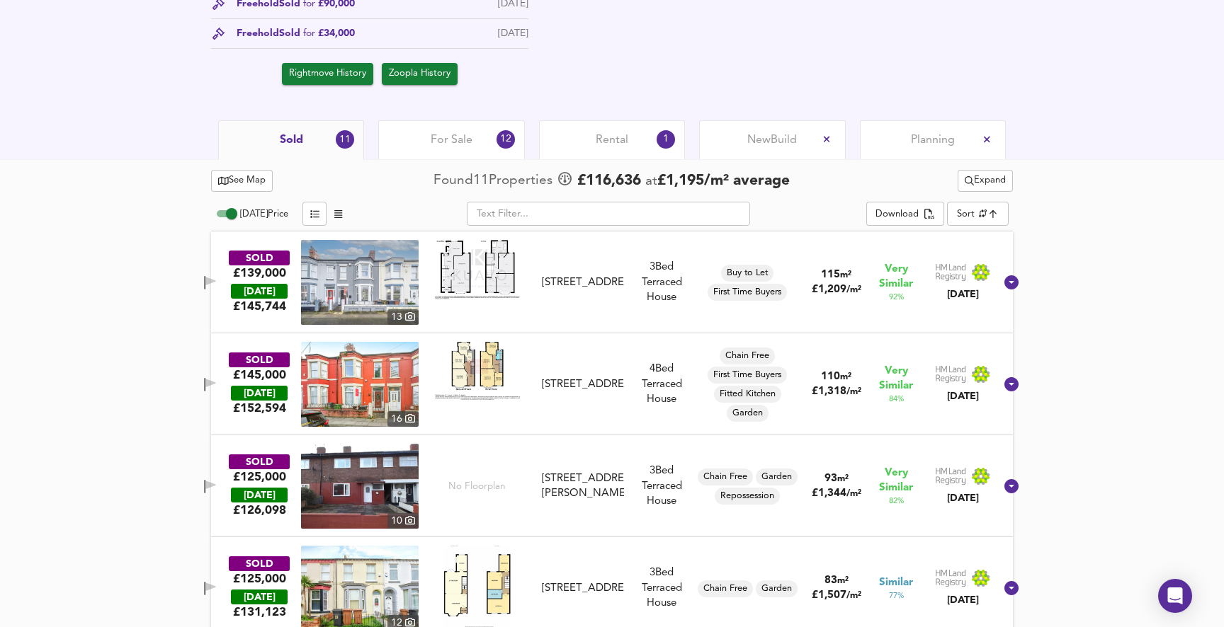
click at [399, 277] on img at bounding box center [360, 282] width 118 height 85
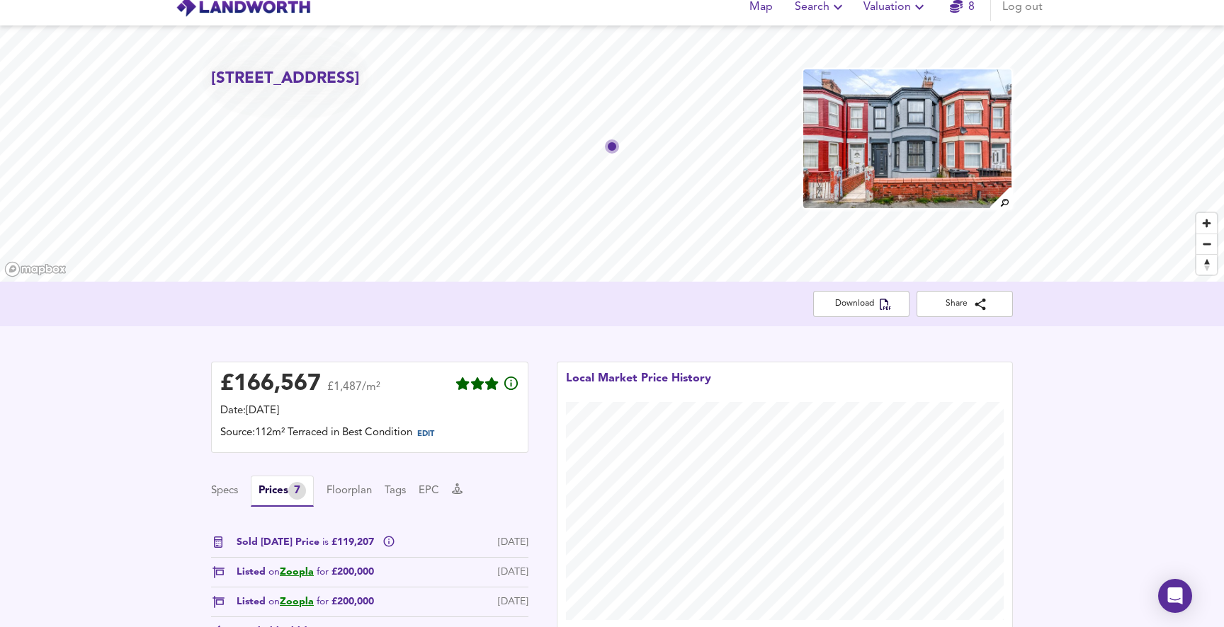
scroll to position [0, 0]
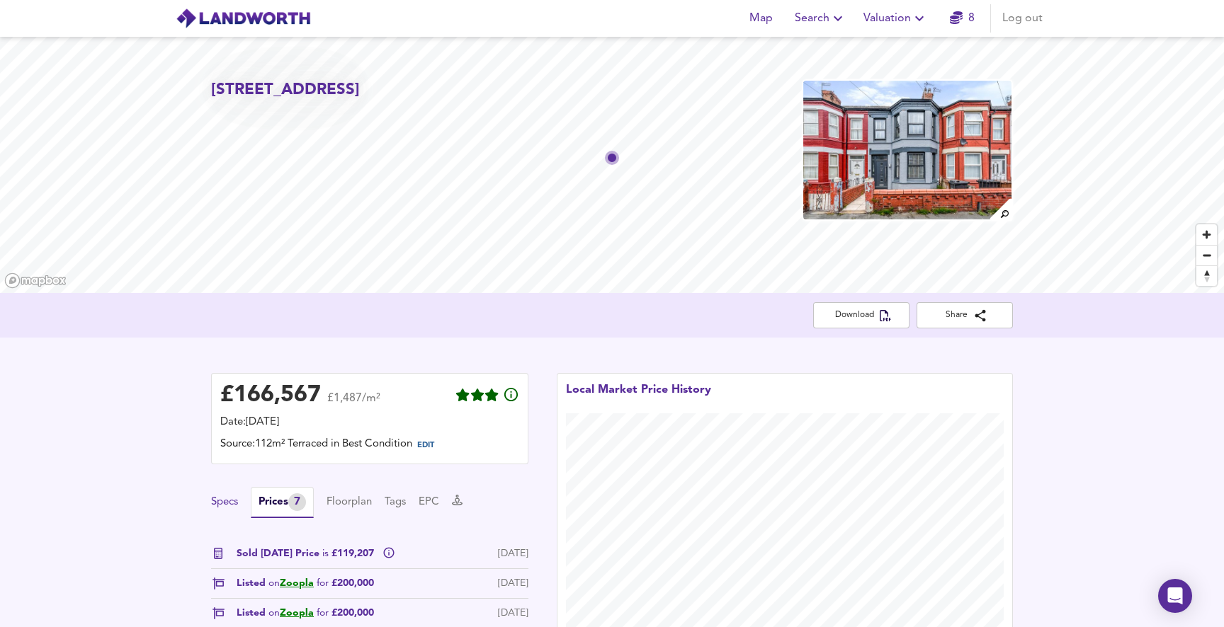
click at [215, 504] on button "Specs" at bounding box center [224, 503] width 27 height 16
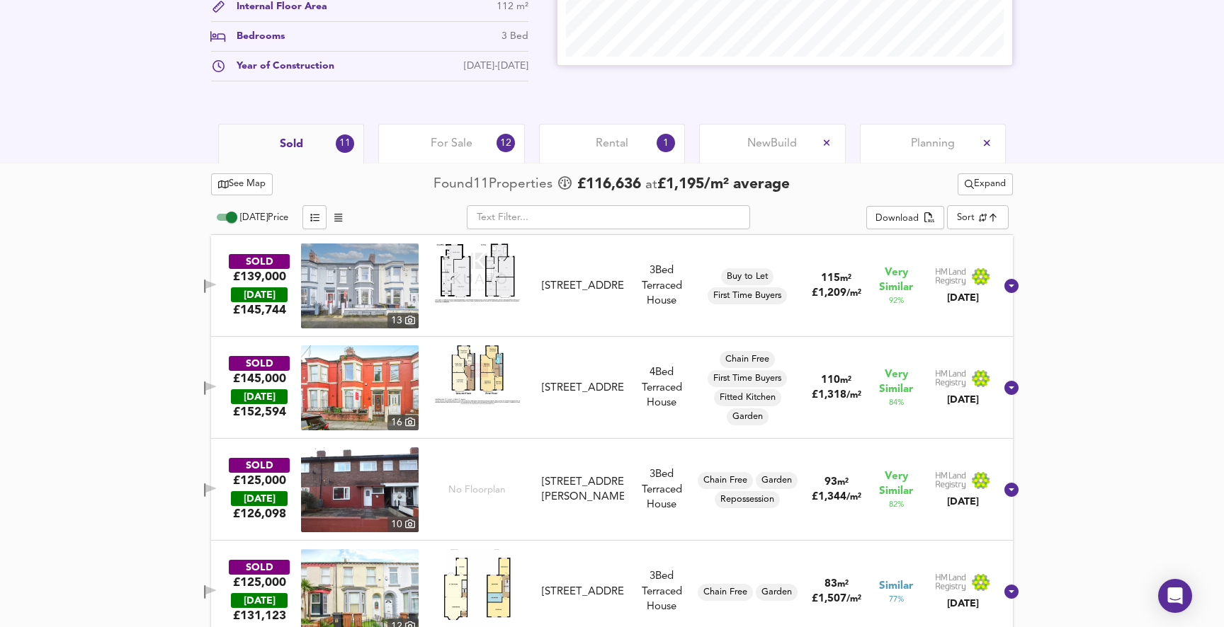
scroll to position [591, 0]
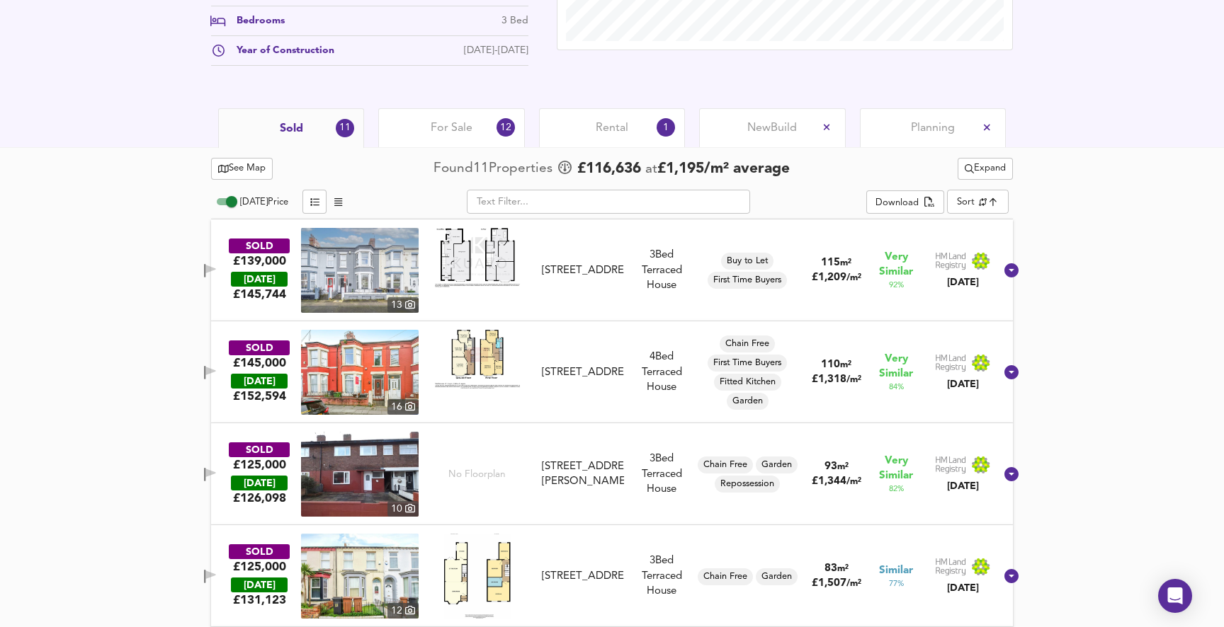
click at [606, 129] on span "Rental" at bounding box center [612, 128] width 33 height 16
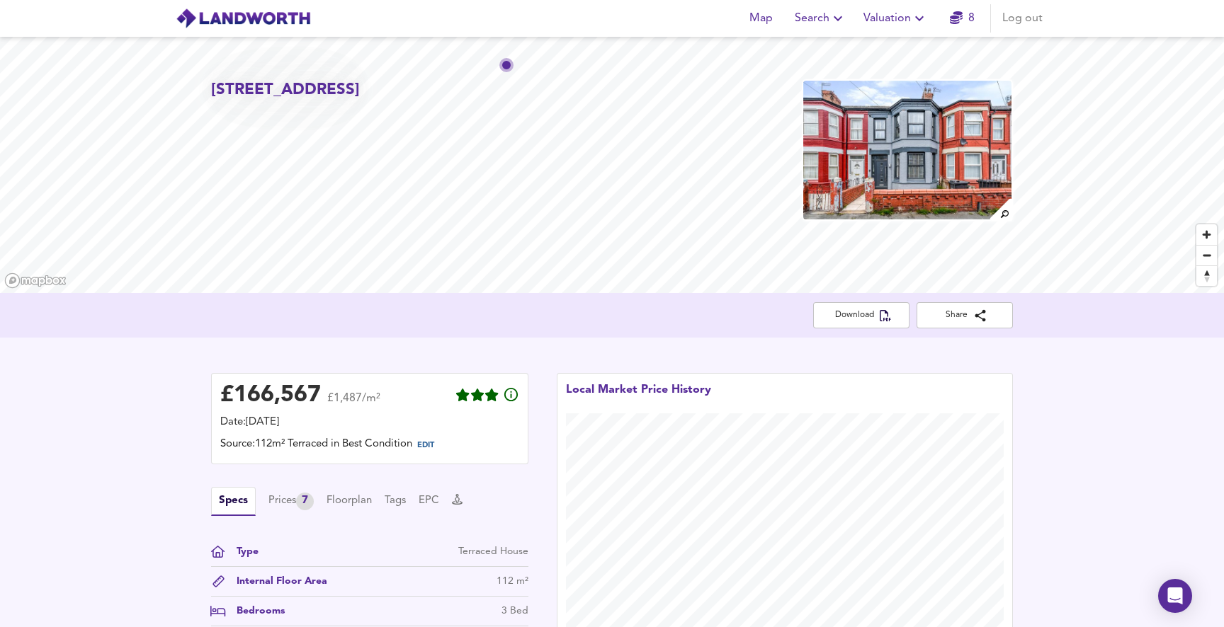
click at [880, 19] on span "Valuation" at bounding box center [895, 18] width 64 height 20
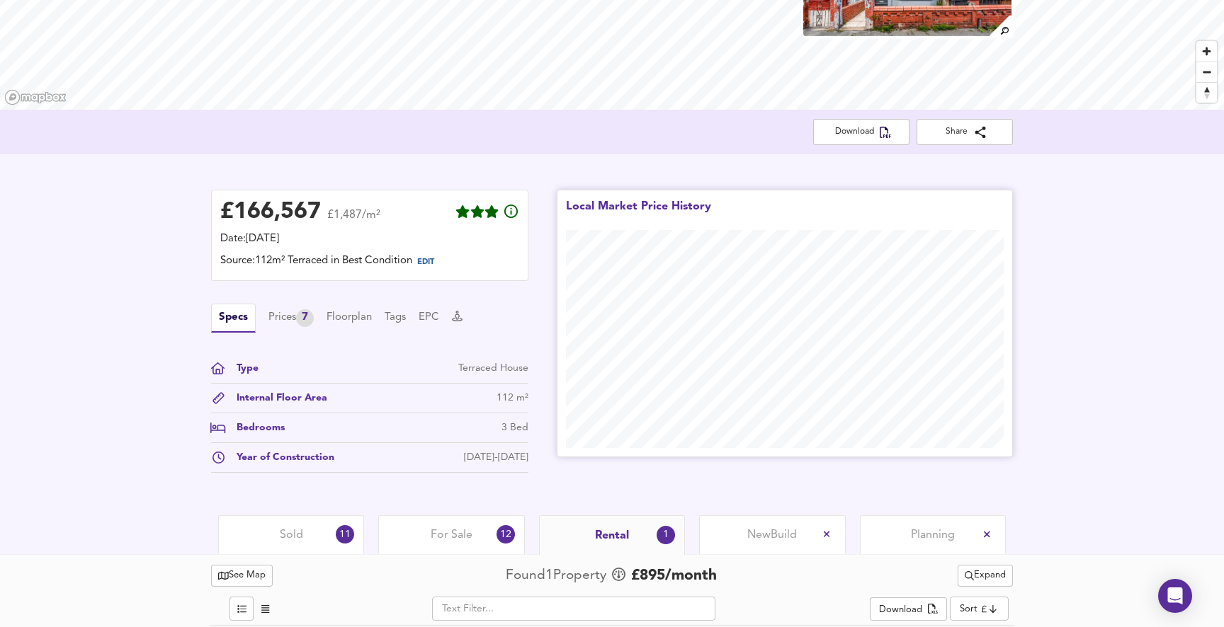
scroll to position [208, 0]
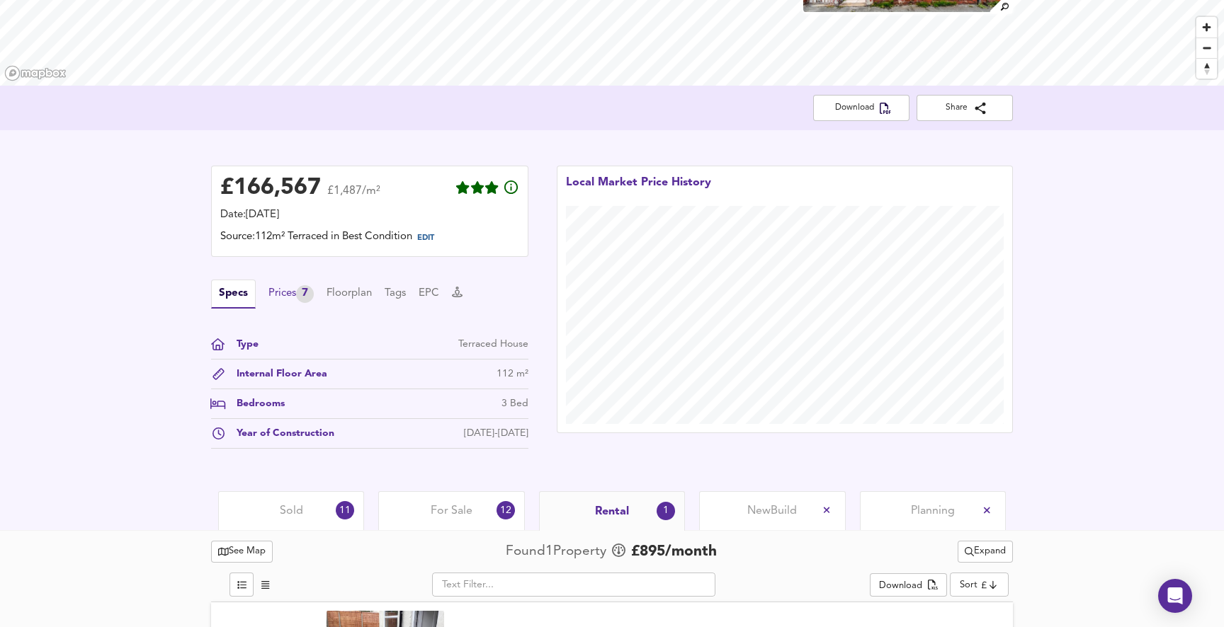
click at [294, 292] on div "Prices 7" at bounding box center [290, 294] width 45 height 18
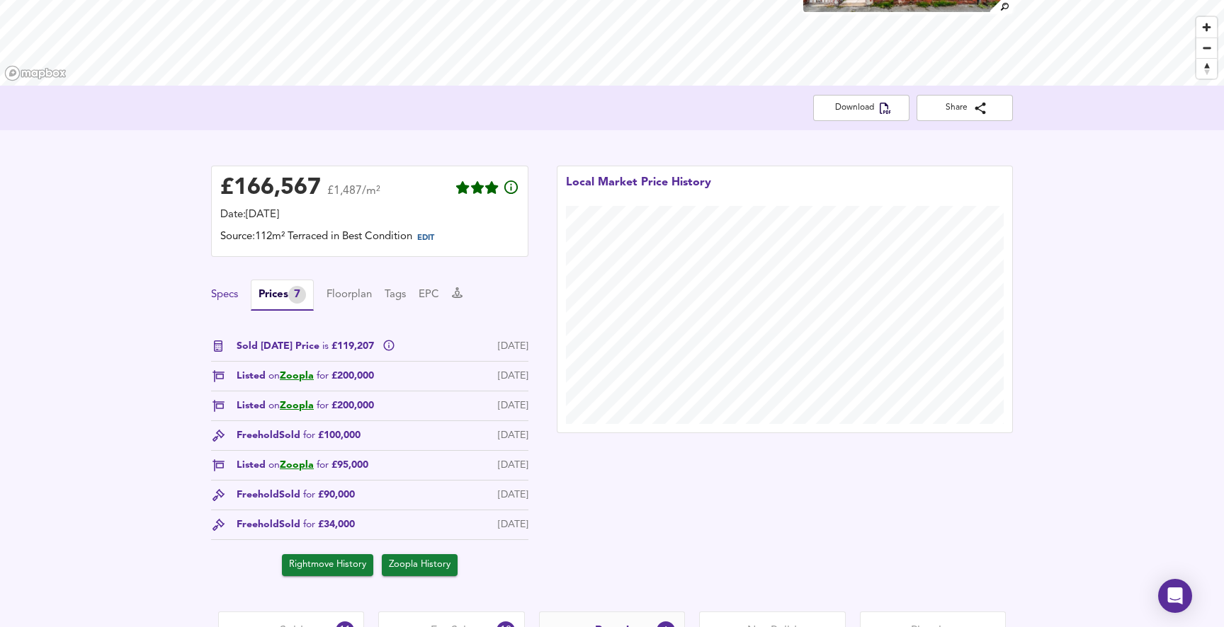
click at [222, 289] on button "Specs" at bounding box center [224, 296] width 27 height 16
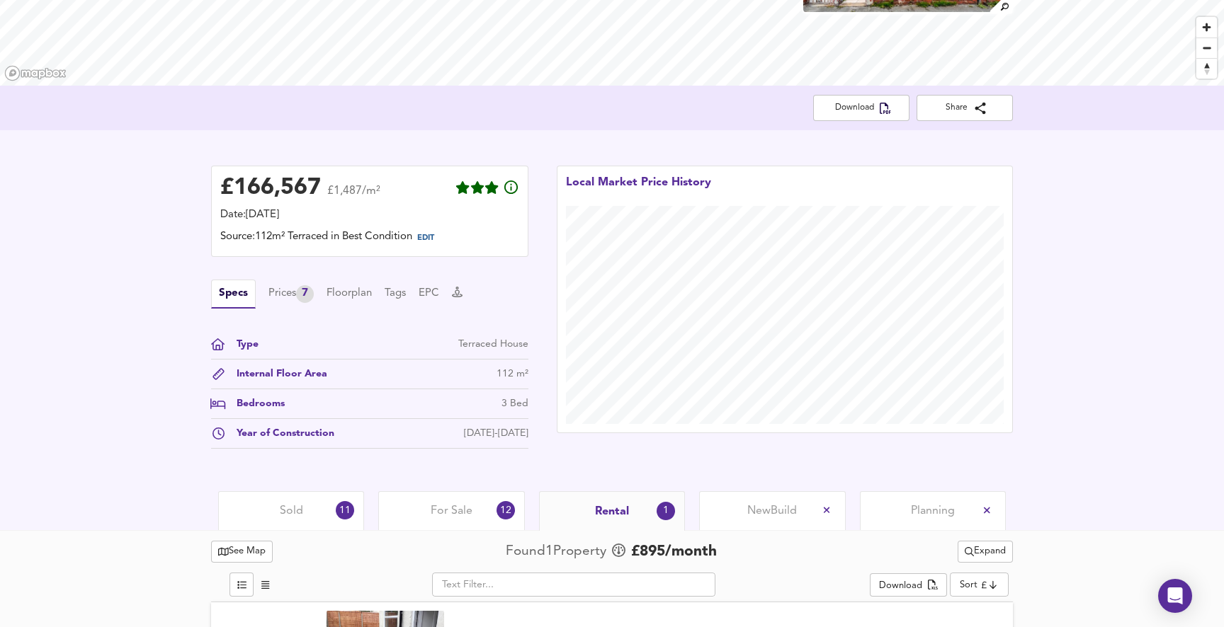
scroll to position [292, 0]
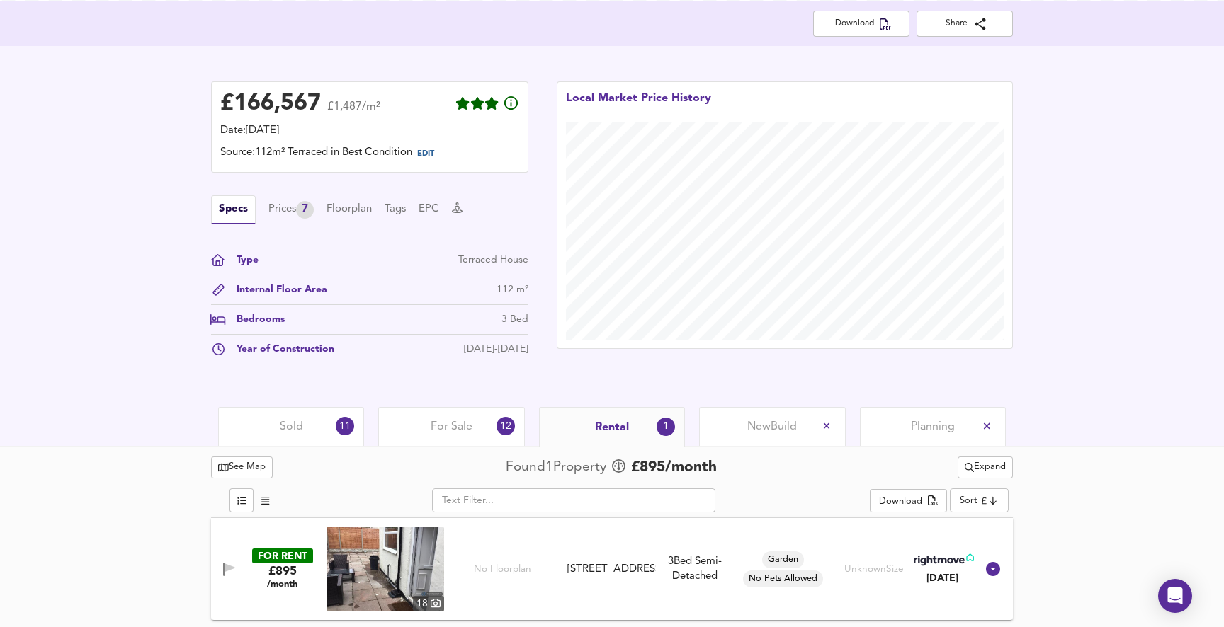
click at [285, 420] on span "Sold" at bounding box center [291, 427] width 23 height 16
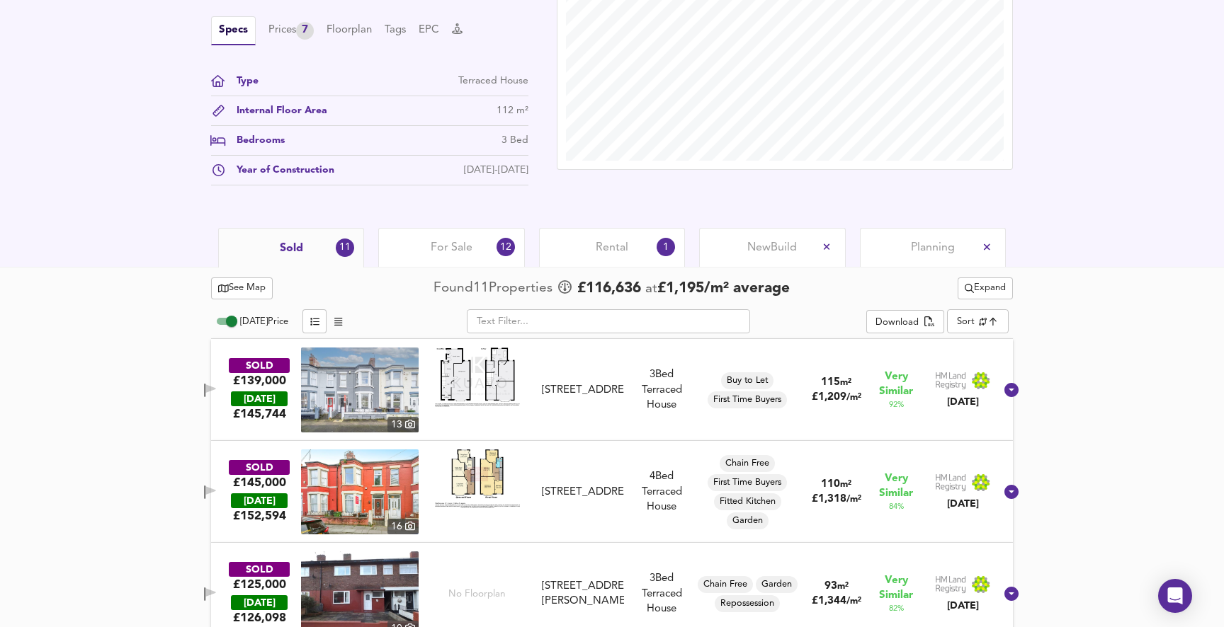
scroll to position [490, 0]
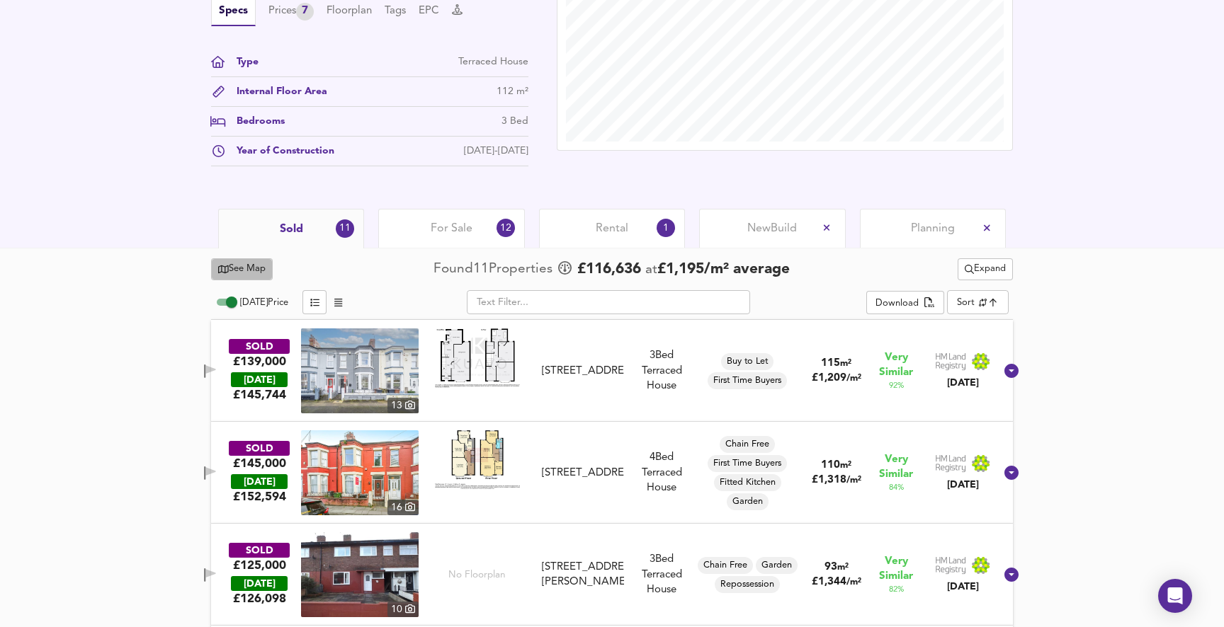
click at [252, 258] on button "See Map" at bounding box center [242, 269] width 62 height 22
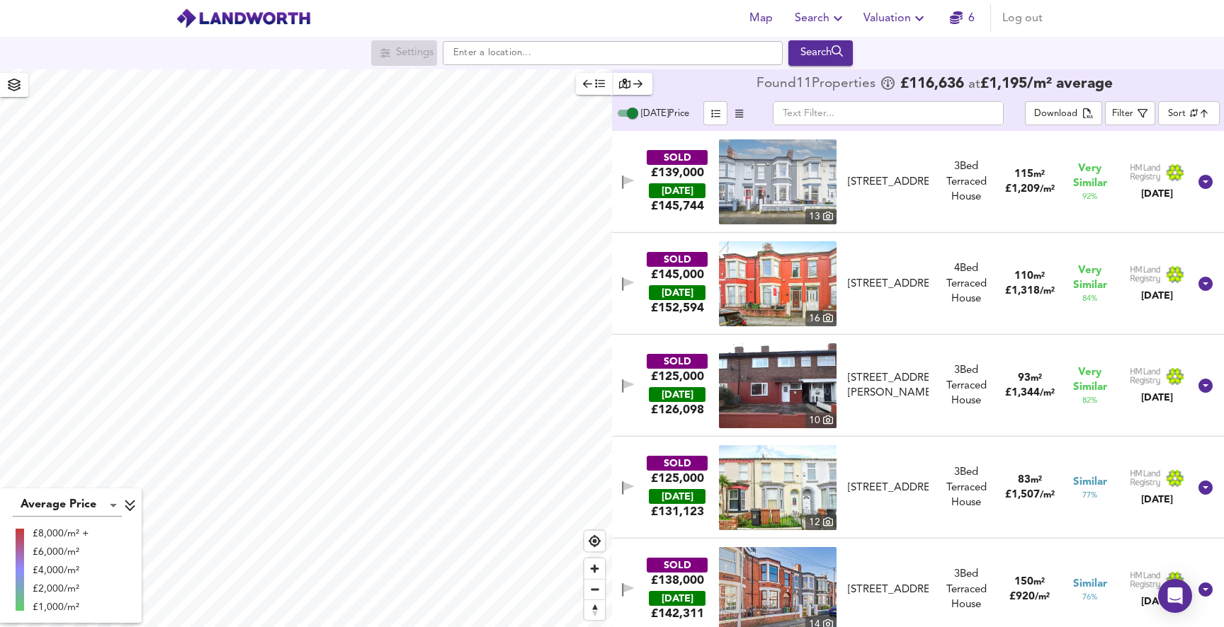
checkbox input "false"
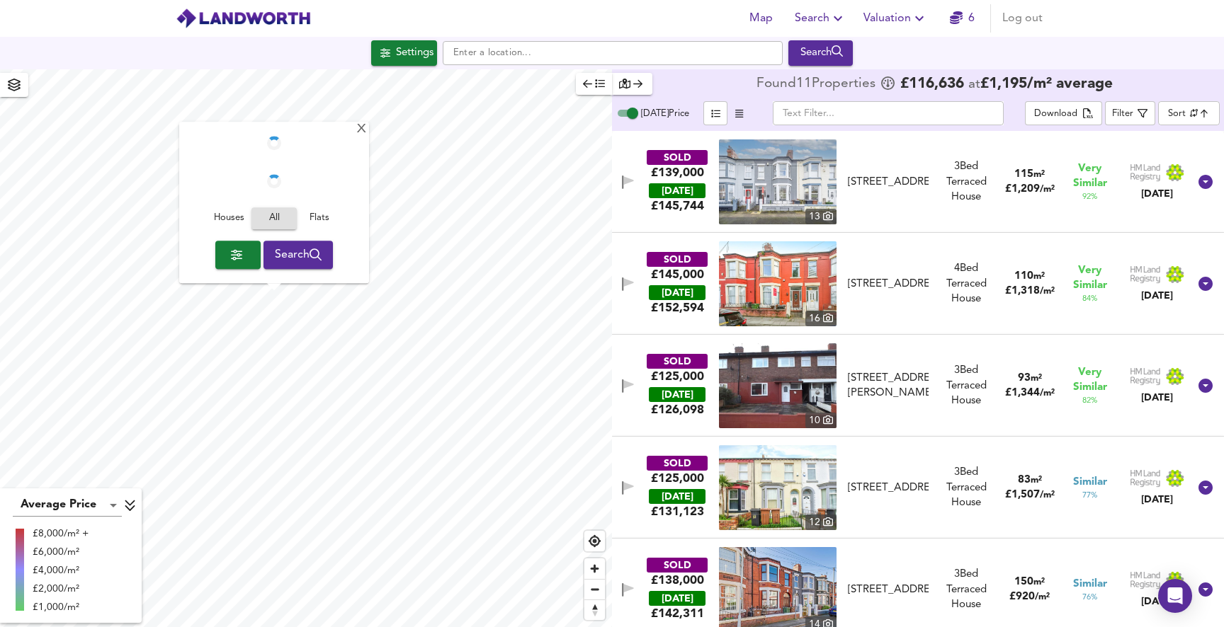
checkbox input "true"
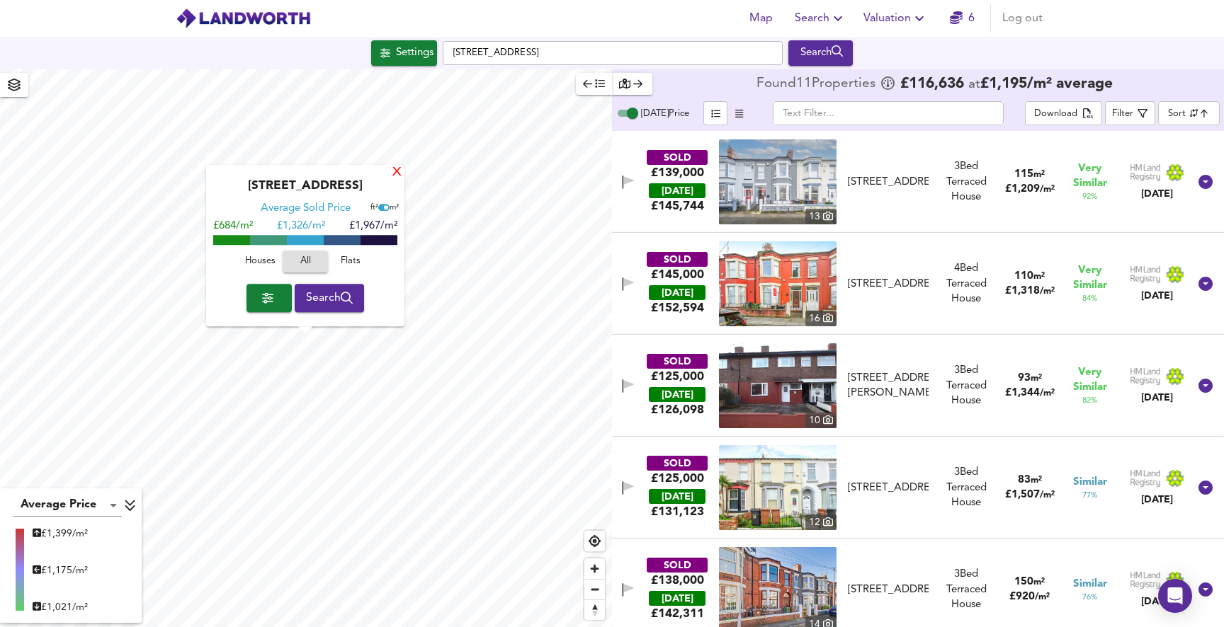
click at [397, 171] on div "X" at bounding box center [397, 172] width 12 height 13
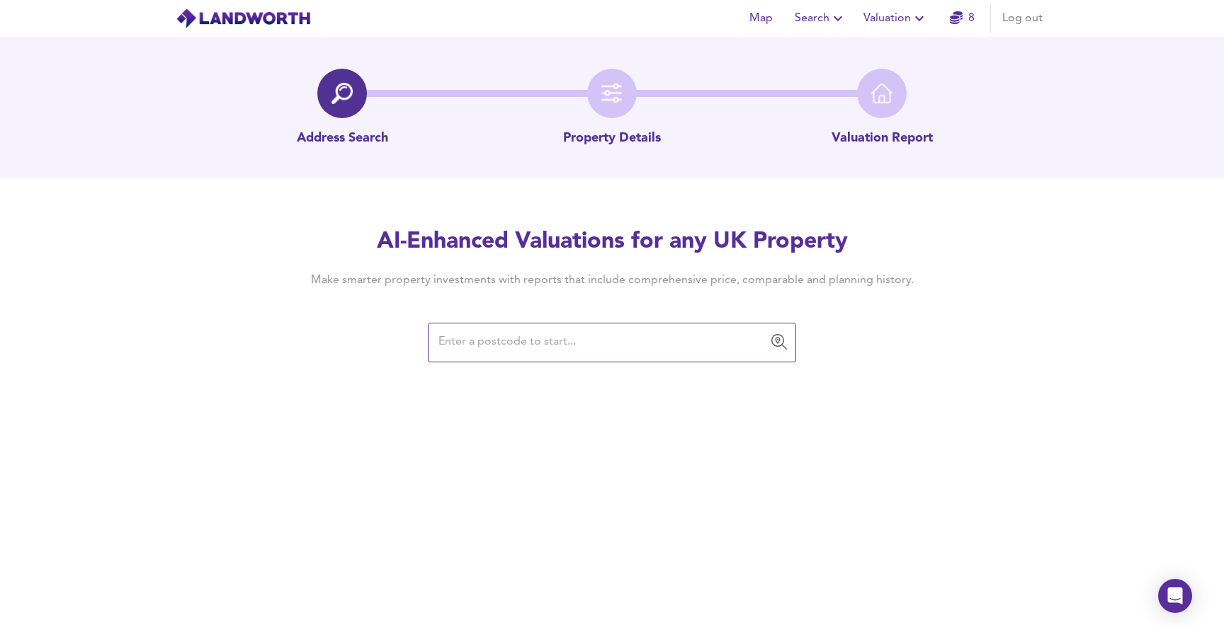
click at [484, 351] on input "text" at bounding box center [601, 342] width 334 height 27
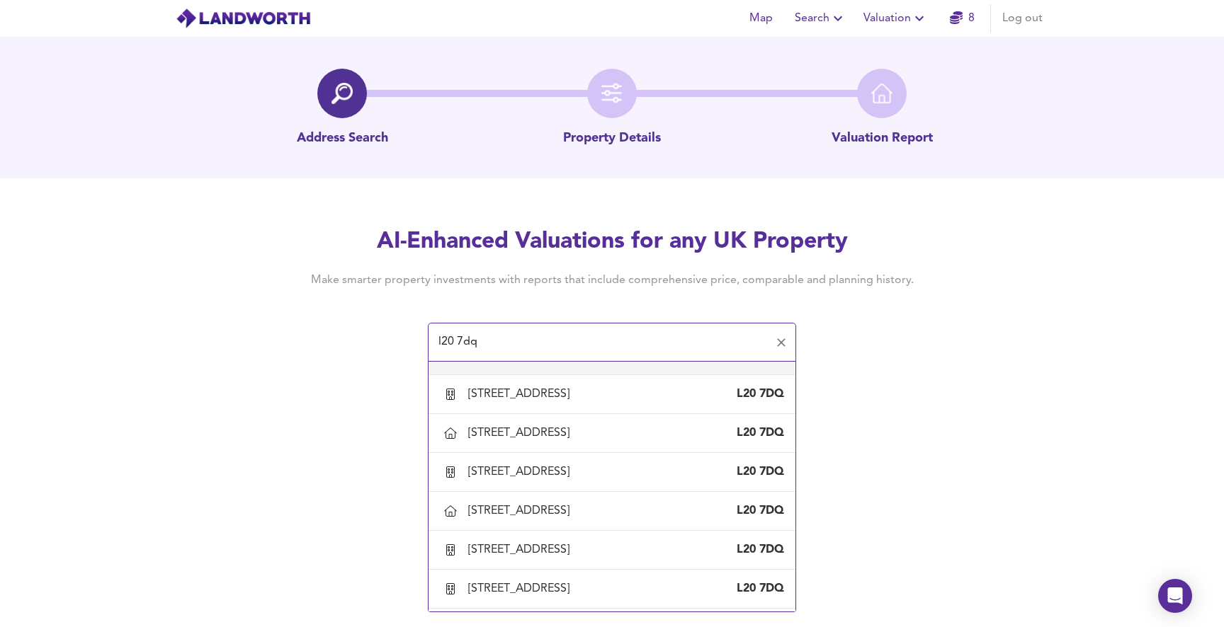
scroll to position [1514, 0]
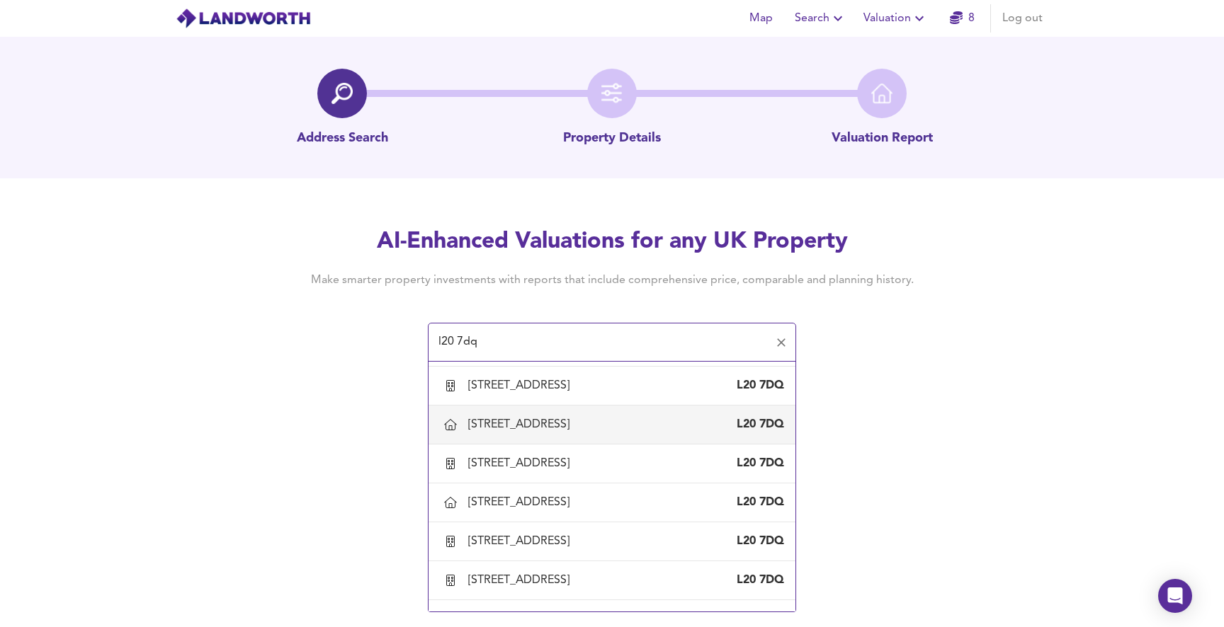
click at [572, 433] on div "66 Wadham Road, Bootle, Sefton" at bounding box center [521, 425] width 107 height 16
type input "66 Wadham Road, Bootle, Sefton"
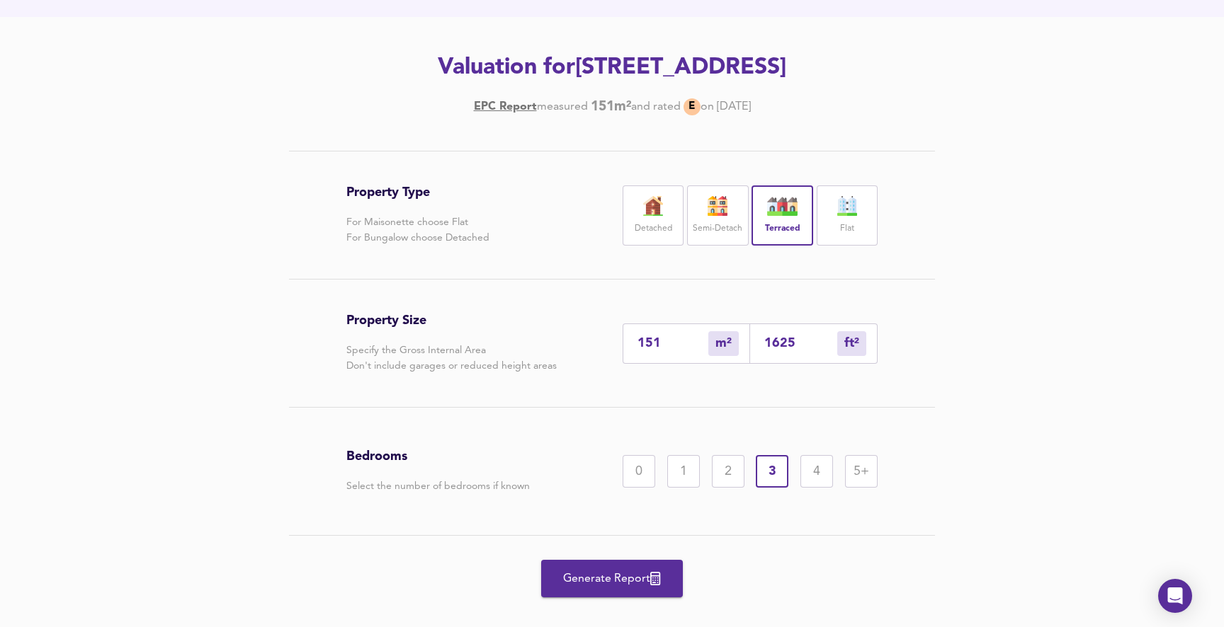
scroll to position [184, 0]
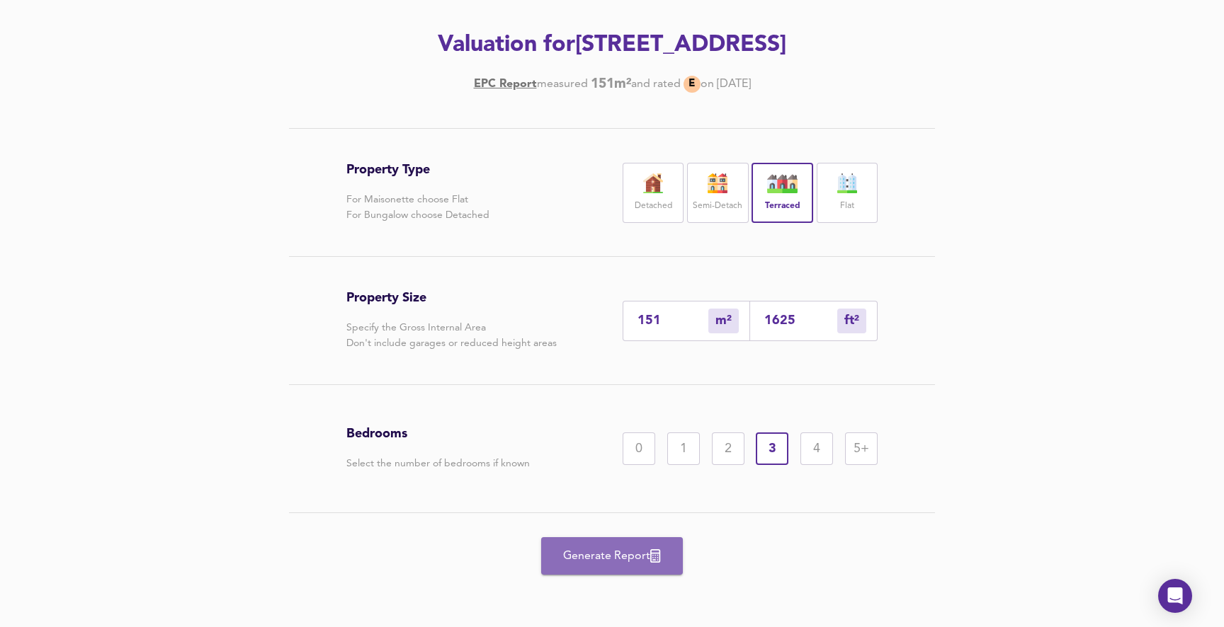
click at [586, 552] on span "Generate Report" at bounding box center [611, 557] width 113 height 20
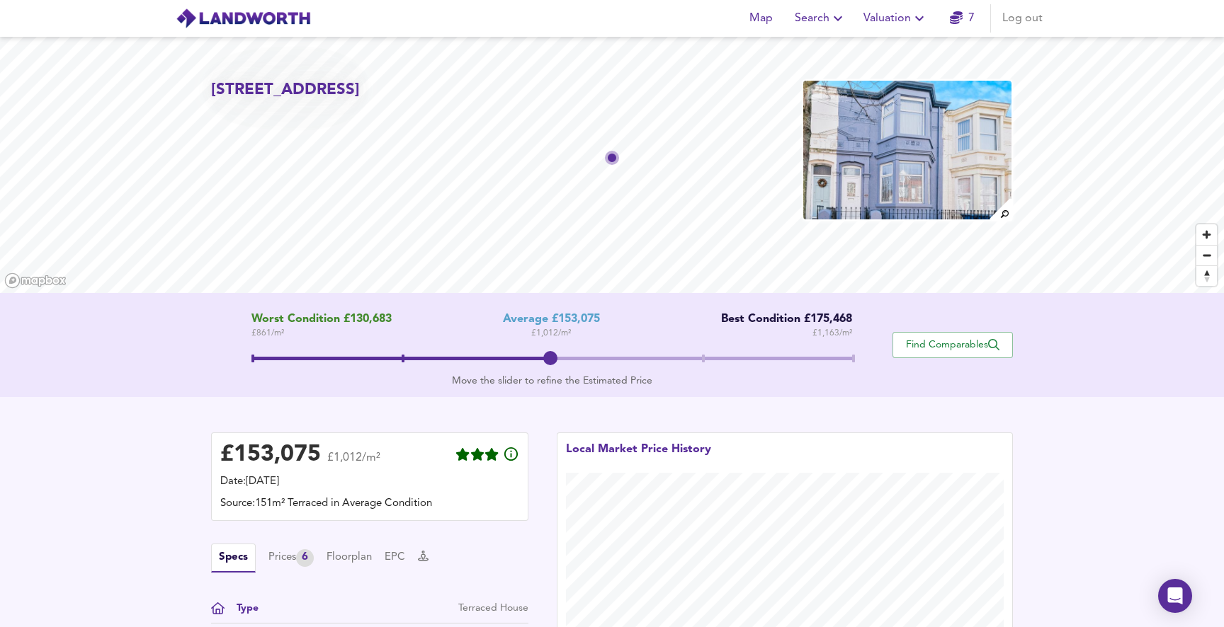
click at [882, 11] on span "Valuation" at bounding box center [895, 18] width 64 height 20
click at [856, 45] on li "New Valuation Report" at bounding box center [895, 50] width 169 height 25
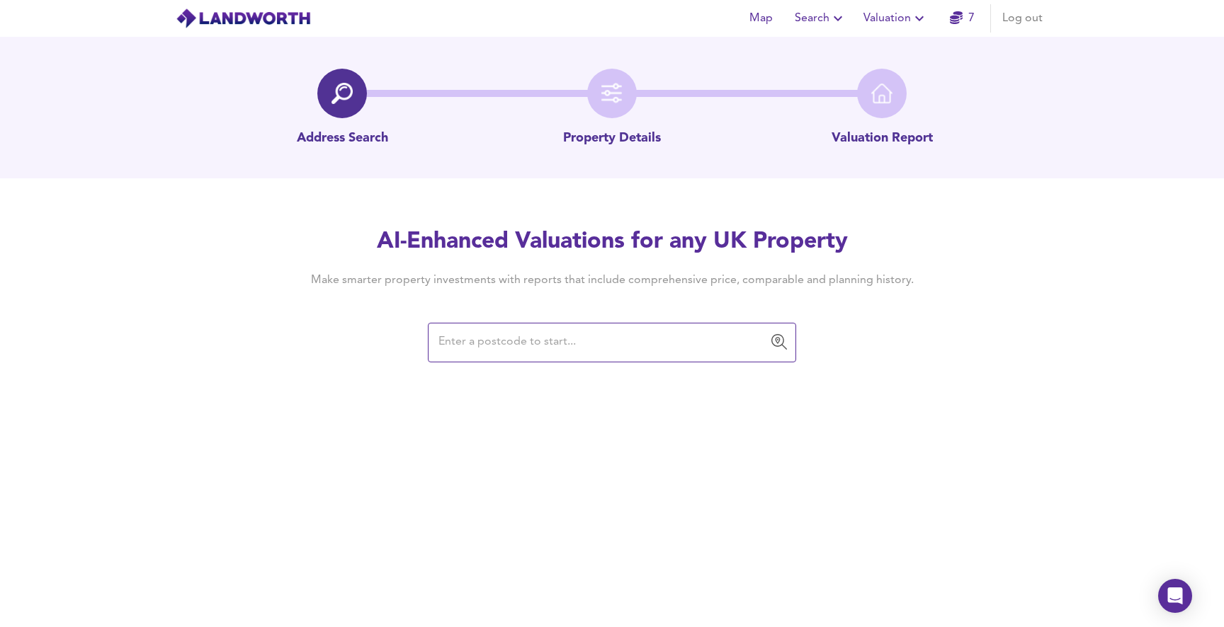
click at [530, 348] on input "text" at bounding box center [601, 342] width 334 height 27
type input "l"
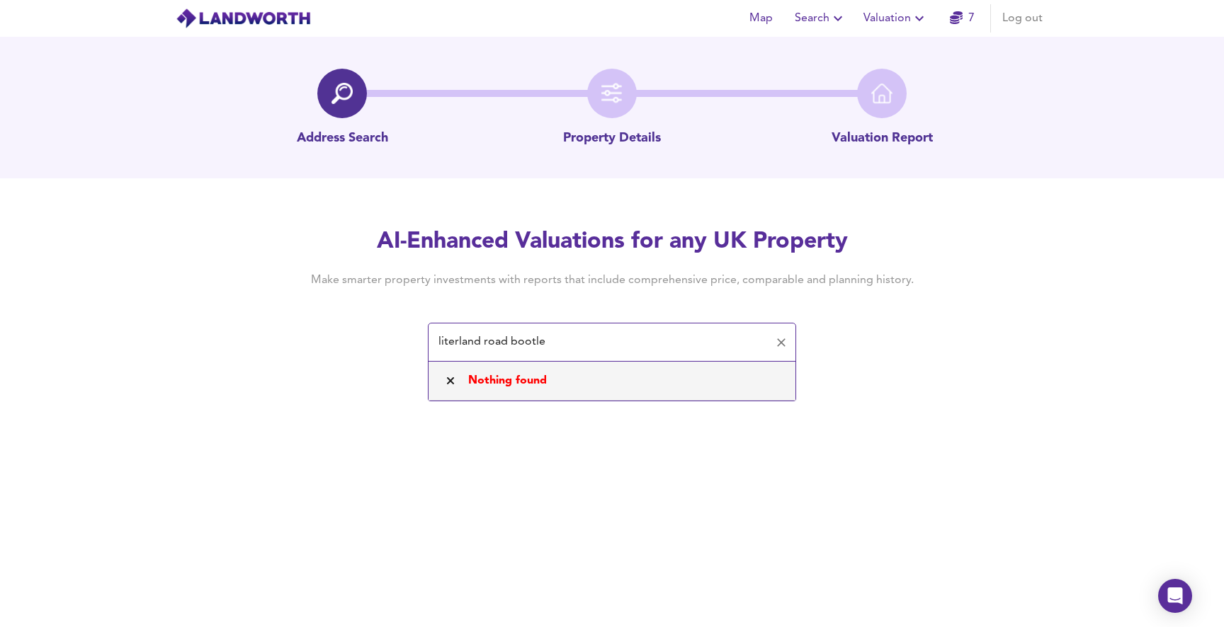
click at [438, 341] on input "literland road bootle" at bounding box center [601, 342] width 334 height 27
click at [530, 341] on input "214 literland road bootle" at bounding box center [601, 342] width 334 height 27
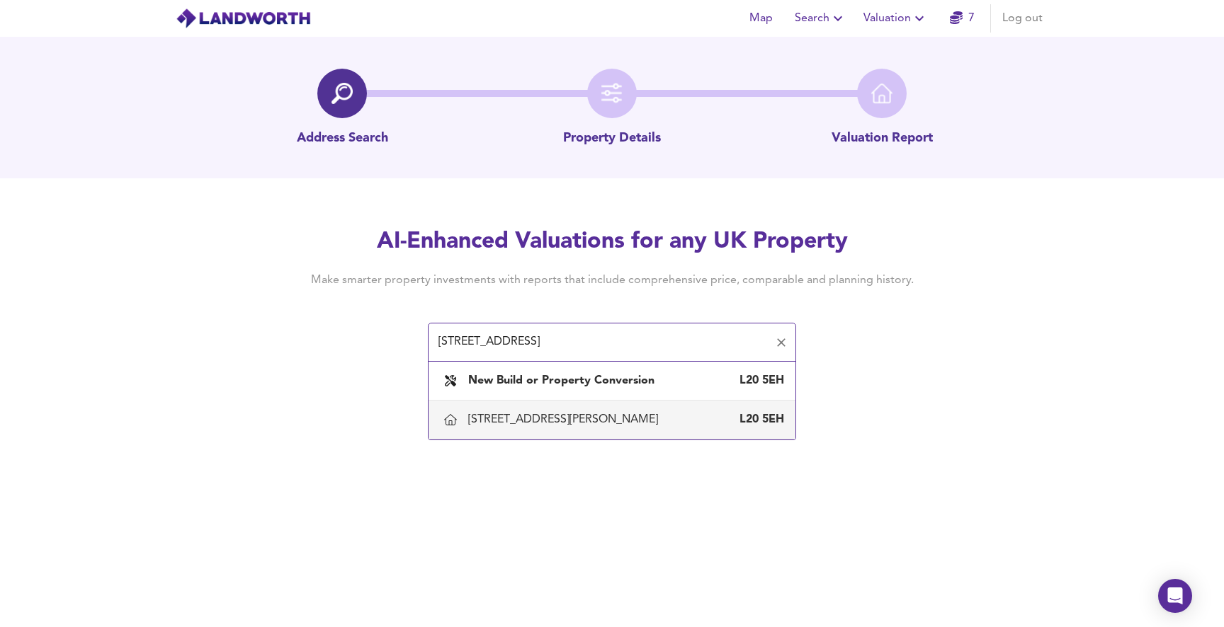
click at [511, 417] on div "214 Litherland Road, Bootle, Sefton" at bounding box center [565, 420] width 195 height 16
type input "214 Litherland Road, Bootle, Sefton"
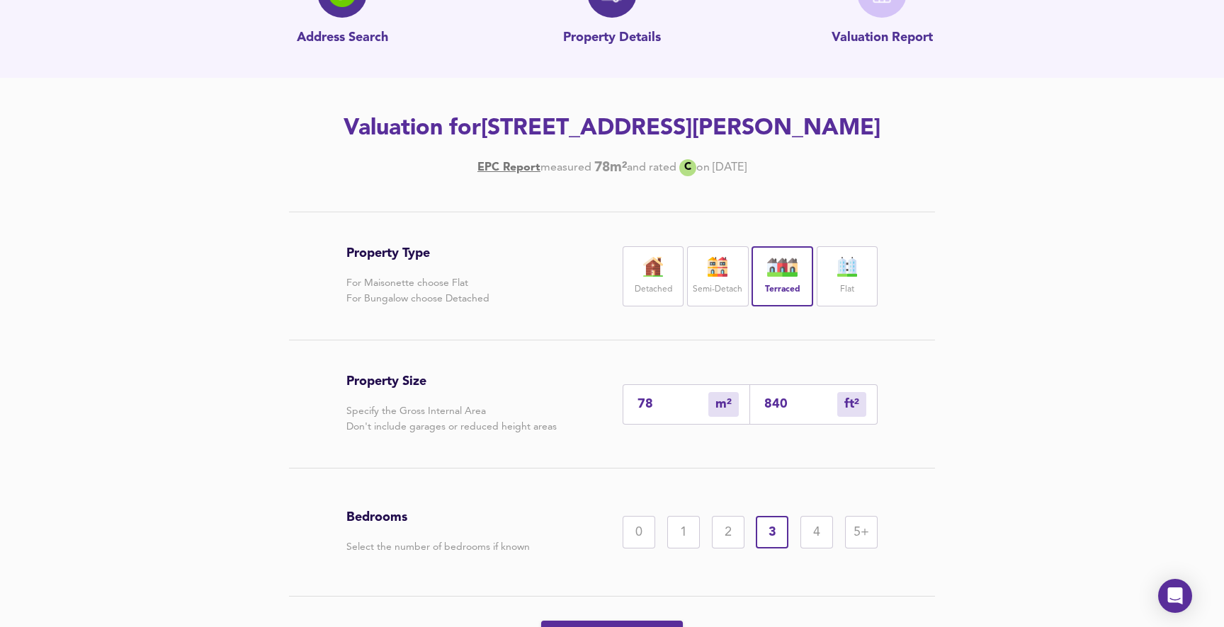
scroll to position [120, 0]
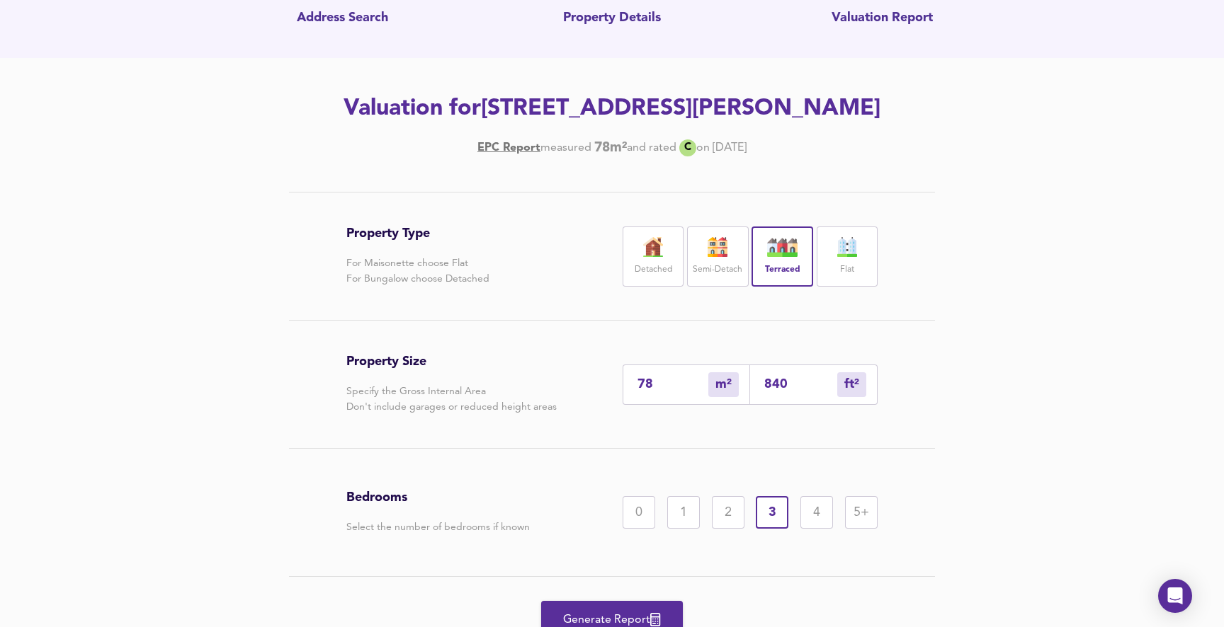
drag, startPoint x: 660, startPoint y: 383, endPoint x: 626, endPoint y: 376, distance: 34.7
click at [626, 376] on div "78 m² sqm" at bounding box center [686, 385] width 127 height 40
type input "8"
type input "86"
type input "88"
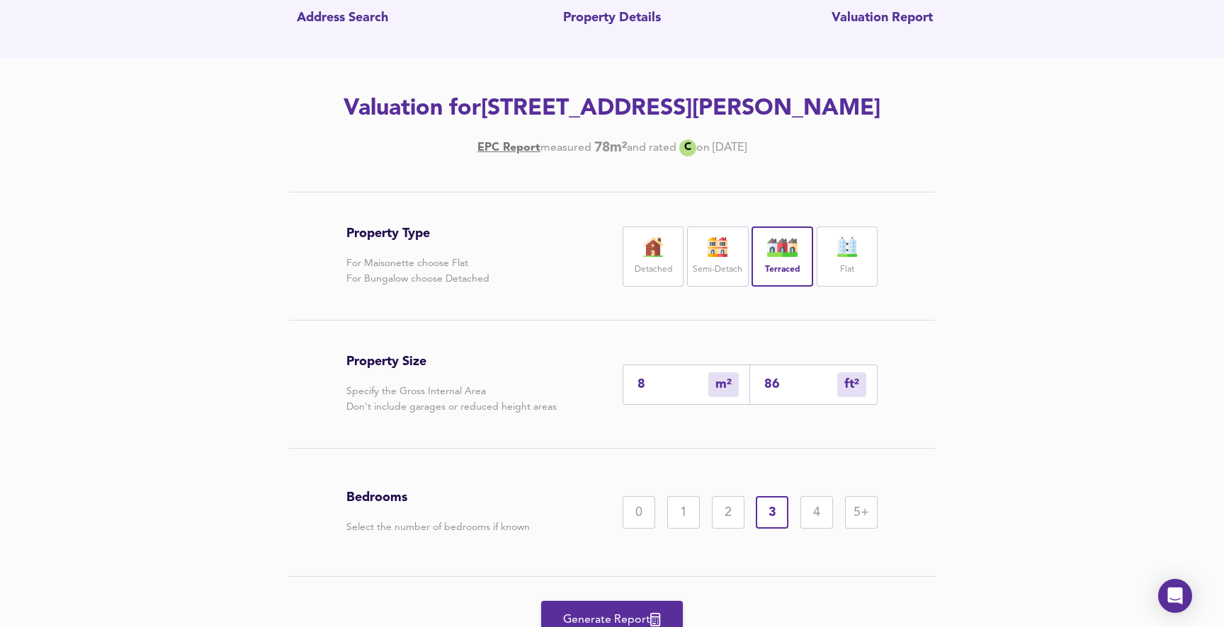
type input "947"
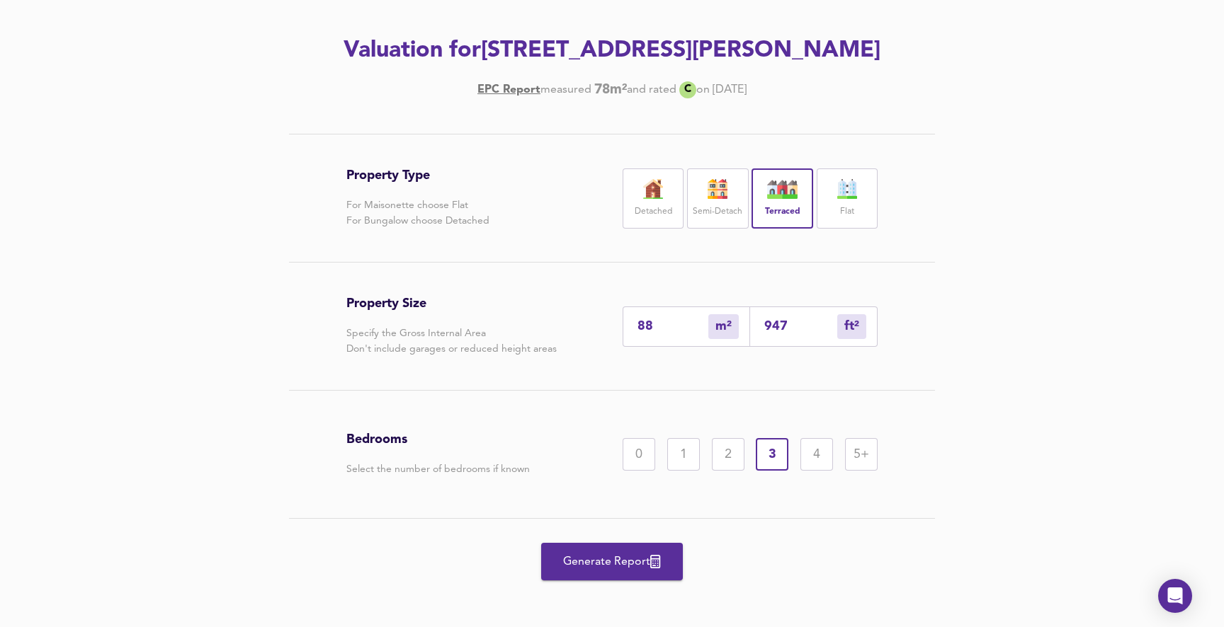
scroll to position [184, 0]
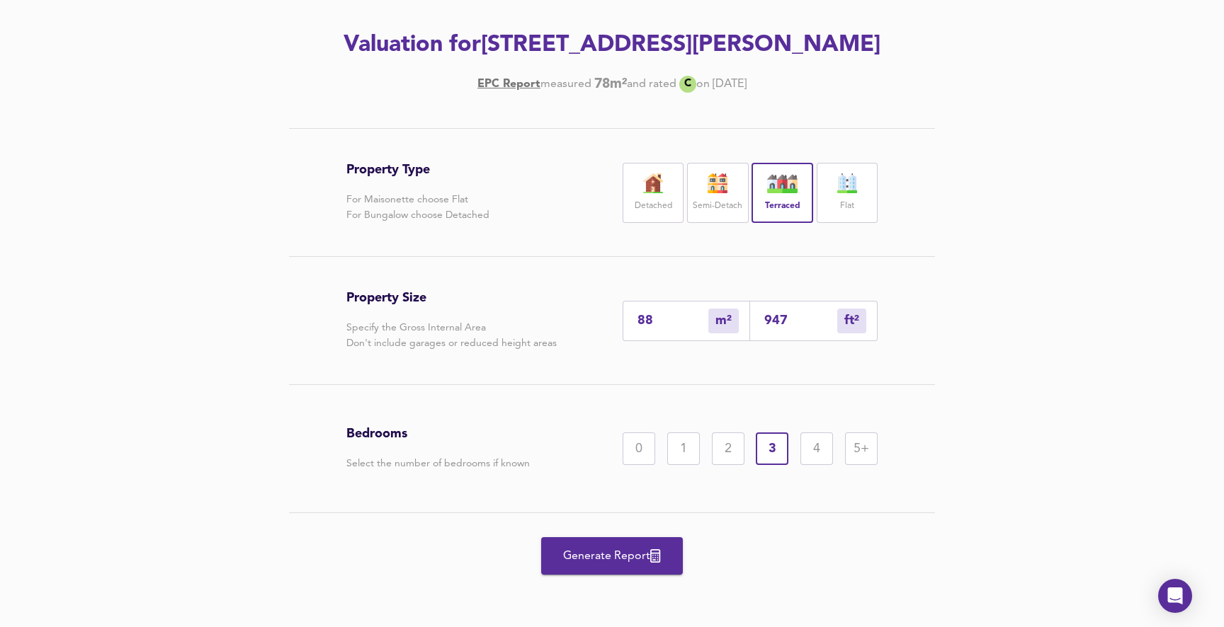
type input "88"
click at [591, 558] on span "Generate Report" at bounding box center [611, 557] width 113 height 20
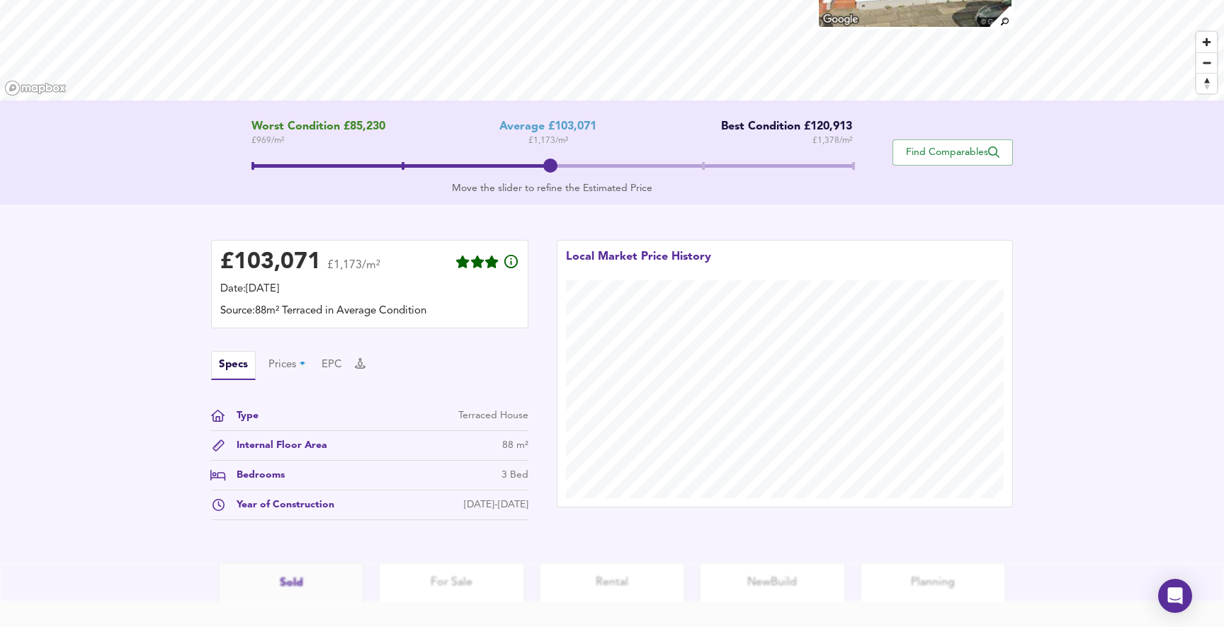
scroll to position [174, 0]
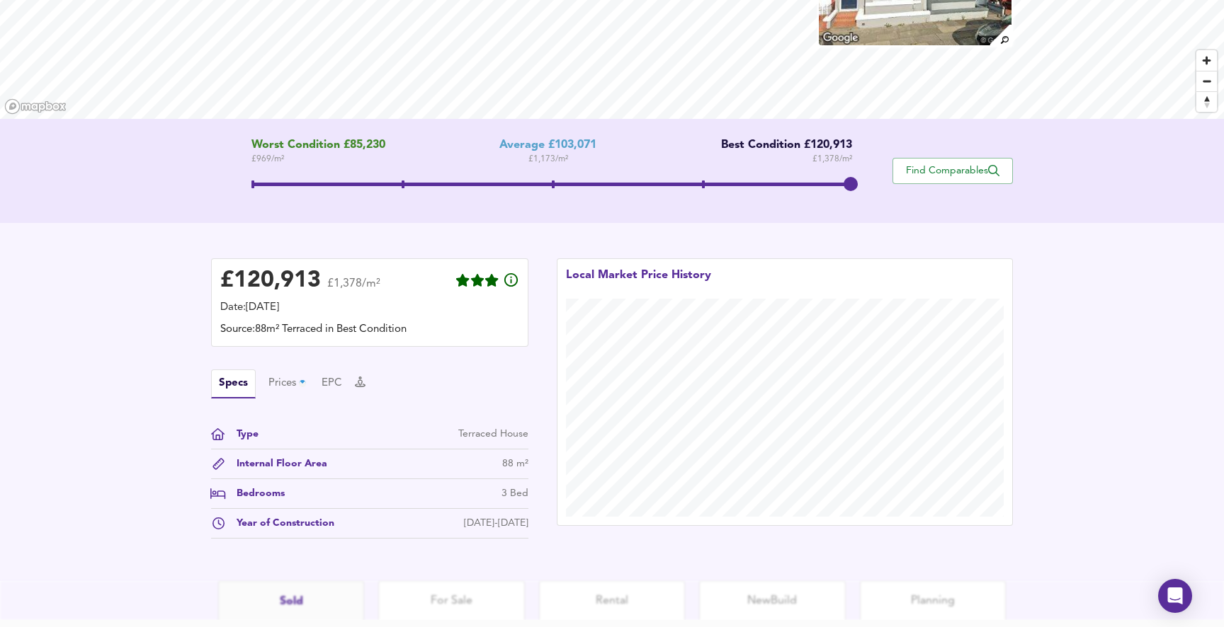
drag, startPoint x: 555, startPoint y: 188, endPoint x: 868, endPoint y: 187, distance: 312.3
click at [858, 187] on span at bounding box center [850, 184] width 14 height 14
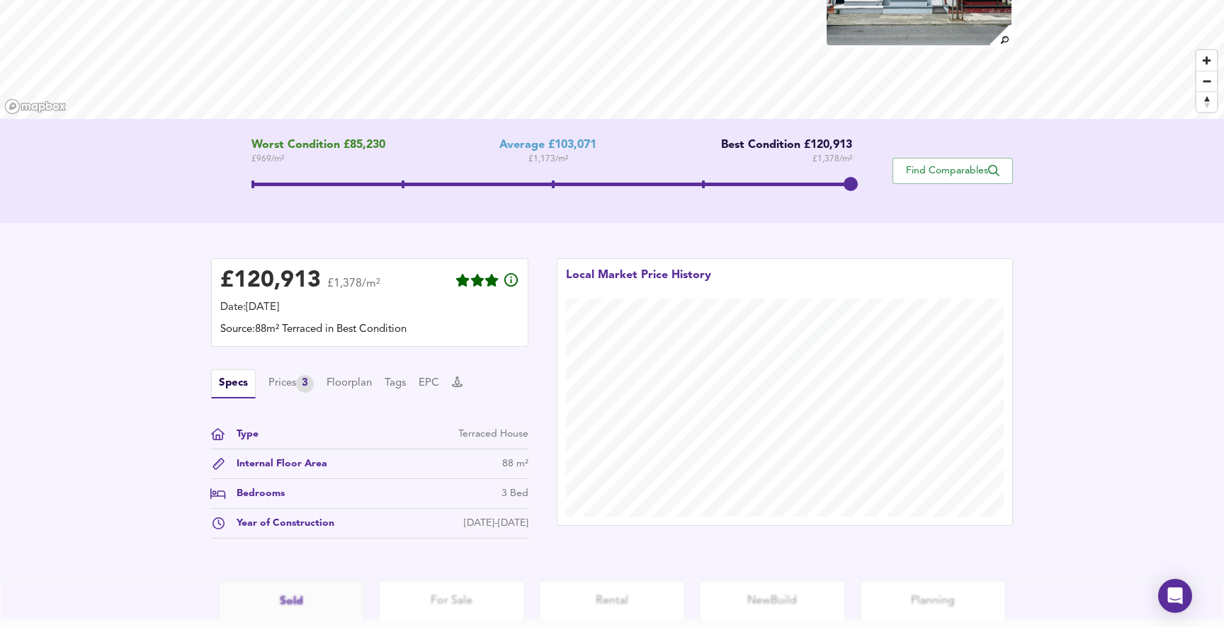
click at [259, 388] on div "Specs Prices 3 Floorplan Tags EPC" at bounding box center [369, 384] width 317 height 29
click at [283, 380] on div "Prices 3" at bounding box center [290, 384] width 45 height 18
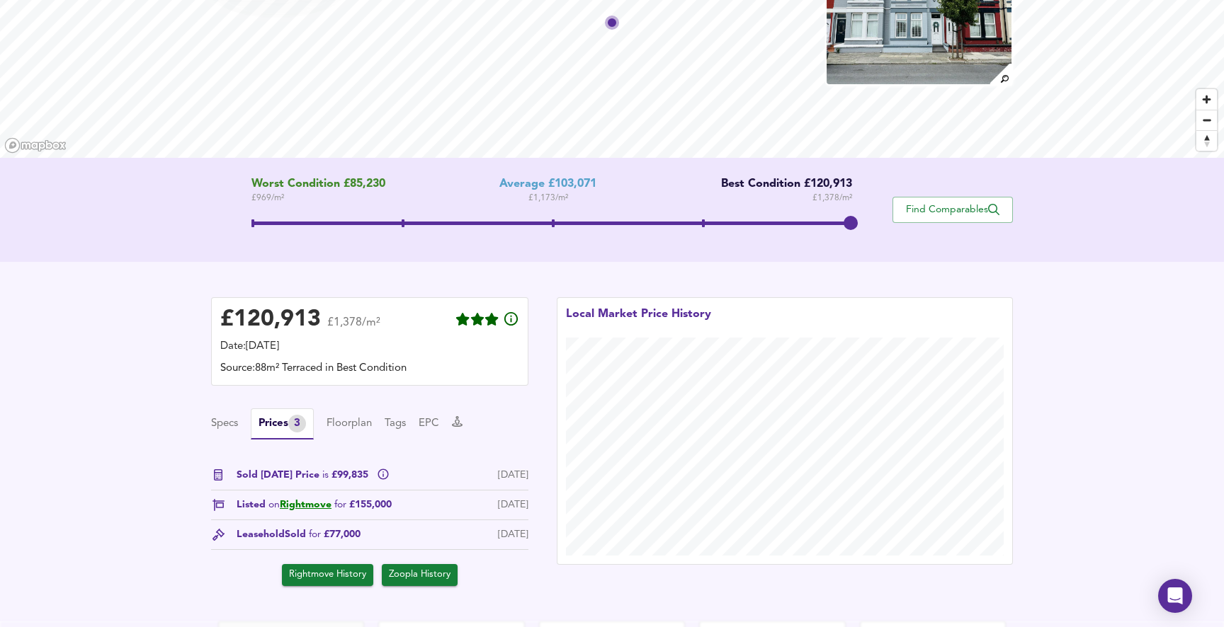
scroll to position [0, 0]
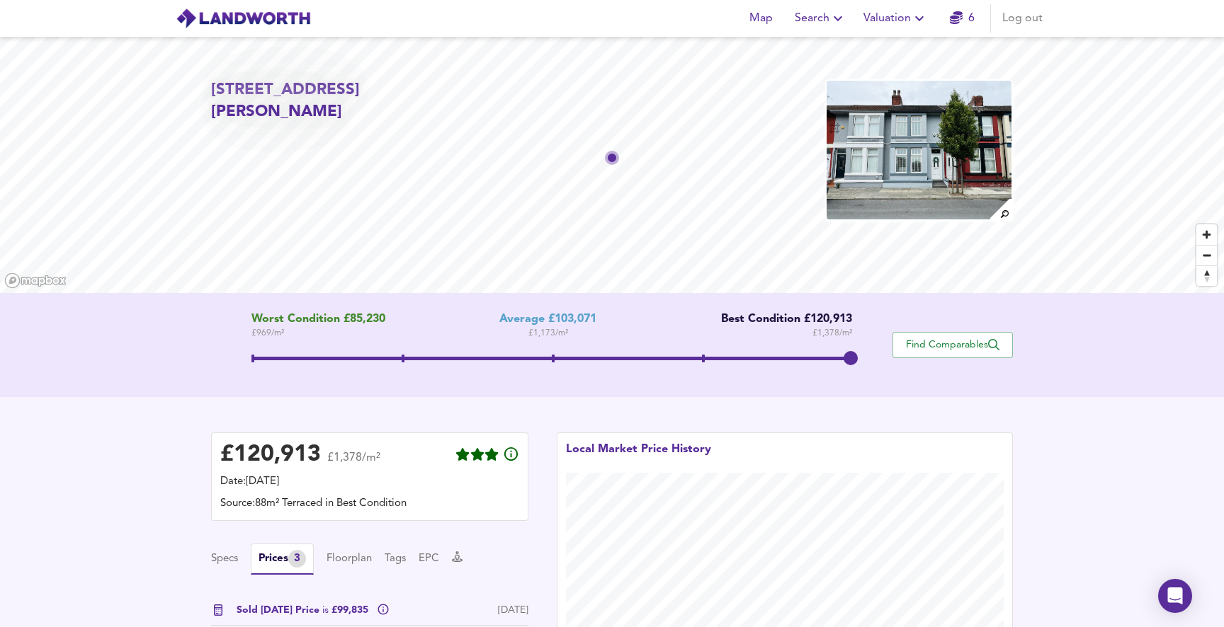
click at [902, 13] on span "Valuation" at bounding box center [895, 18] width 64 height 20
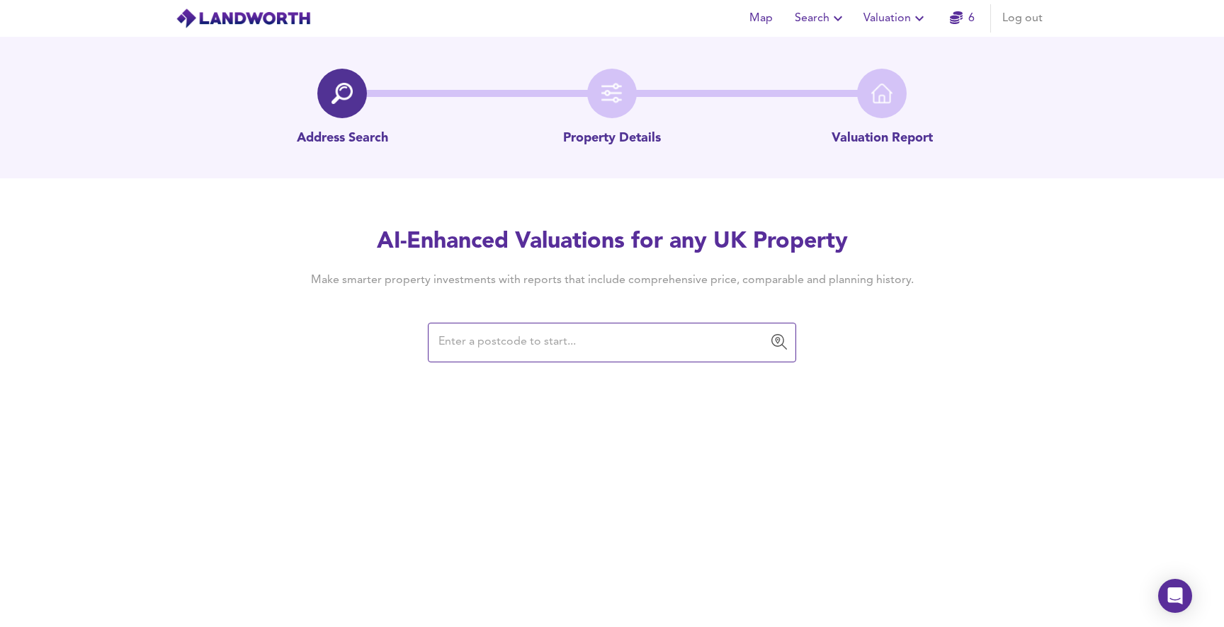
click at [508, 353] on input "text" at bounding box center [601, 342] width 334 height 27
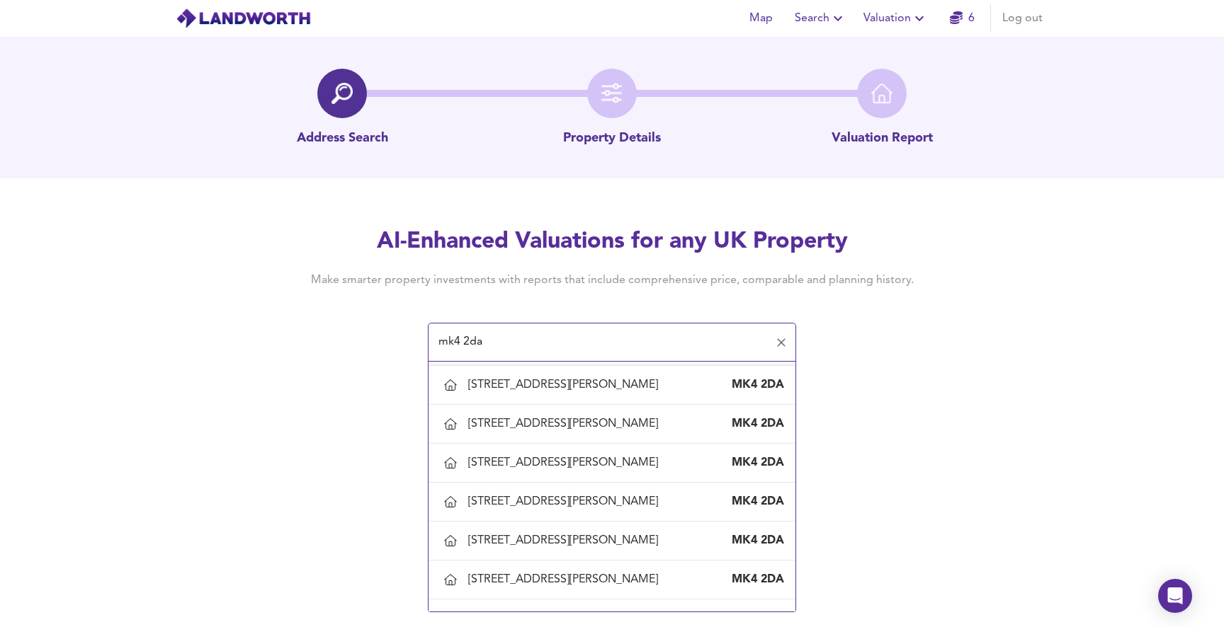
scroll to position [465, 0]
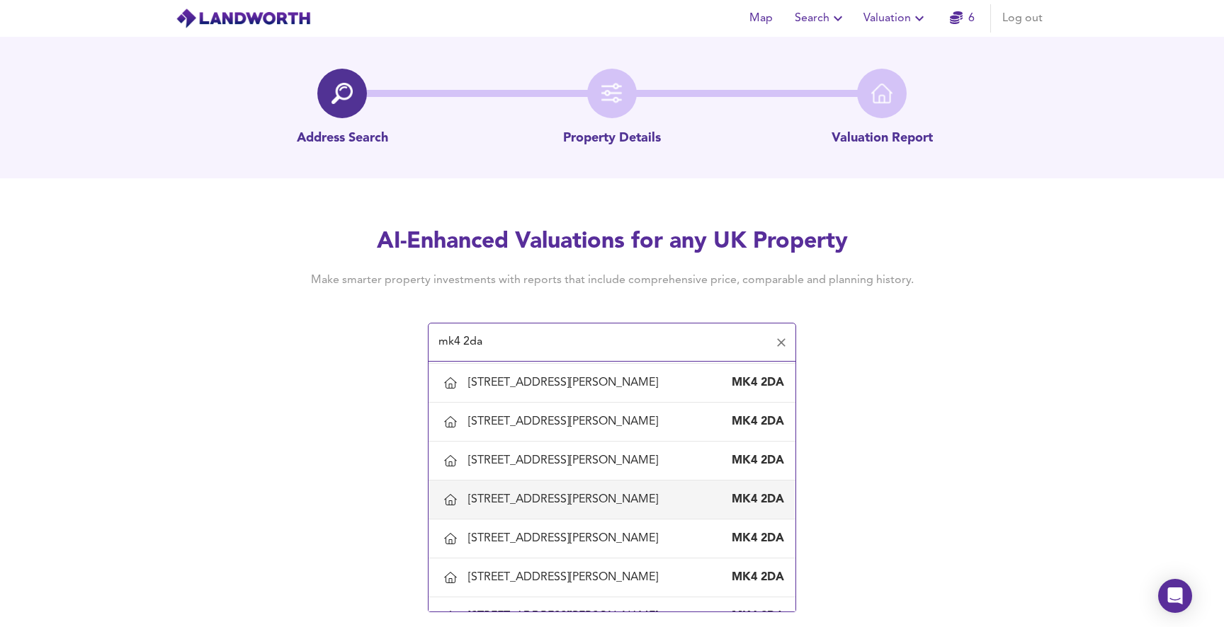
click at [494, 495] on div "15 Lambourn Court, Milton Keynes" at bounding box center [565, 500] width 195 height 16
type input "15 Lambourn Court, Milton Keynes"
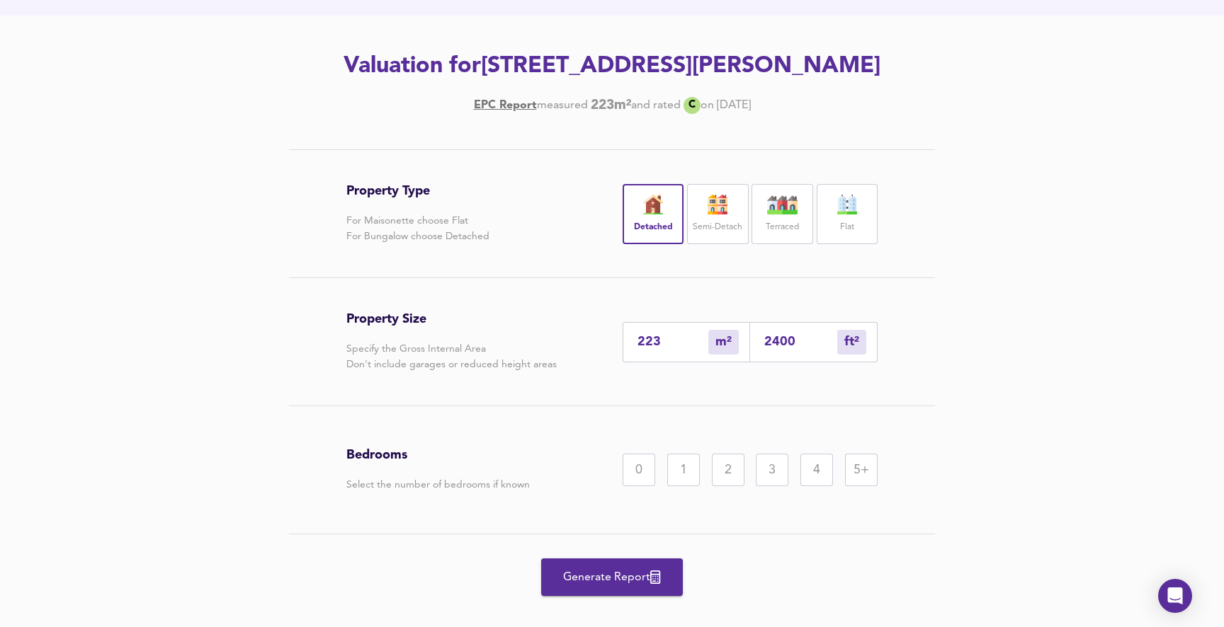
scroll to position [184, 0]
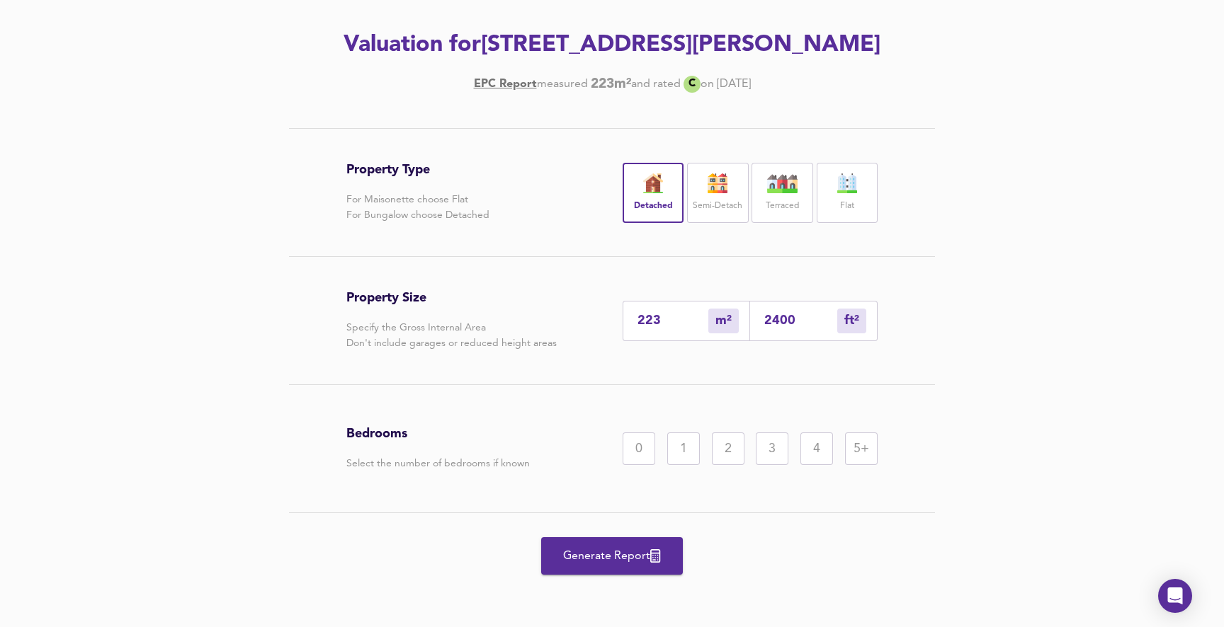
click at [870, 443] on div "5+" at bounding box center [861, 449] width 33 height 33
click at [635, 552] on span "Generate Report" at bounding box center [611, 557] width 113 height 20
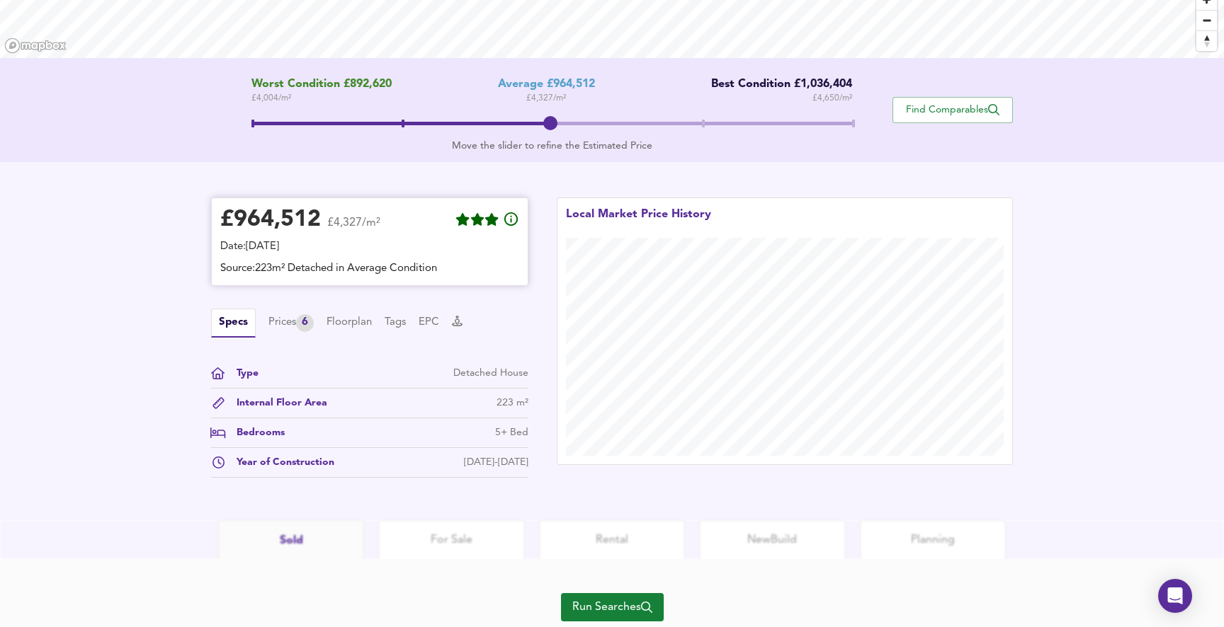
scroll to position [271, 0]
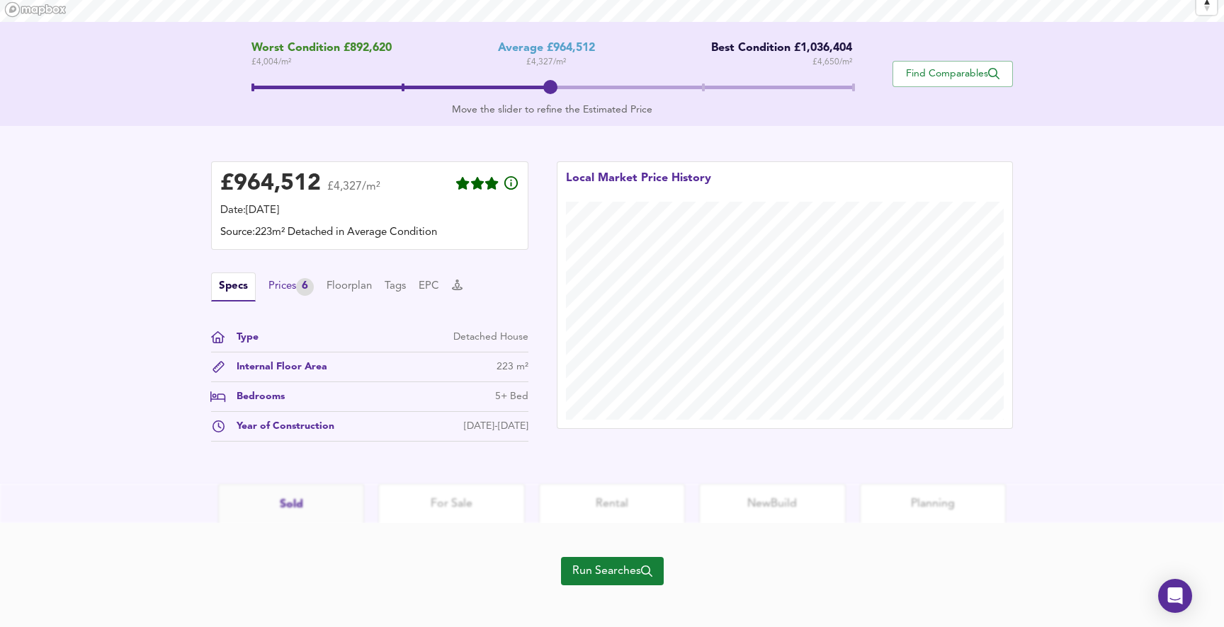
click at [291, 283] on div "Prices 6" at bounding box center [290, 287] width 45 height 18
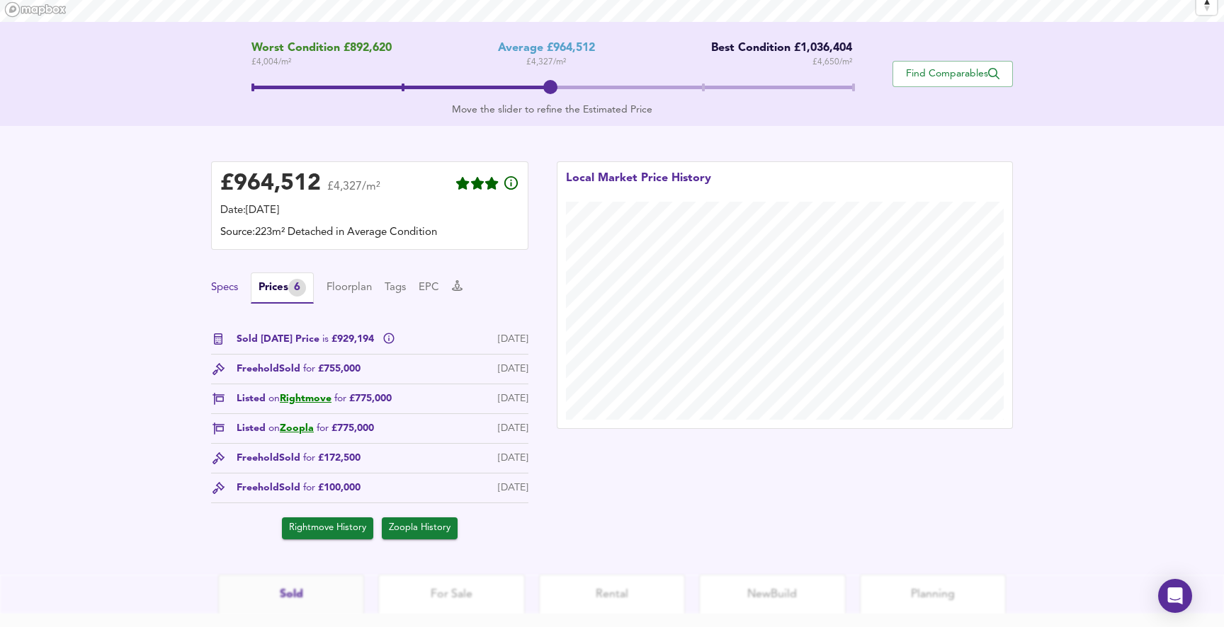
click at [234, 285] on button "Specs" at bounding box center [224, 288] width 27 height 16
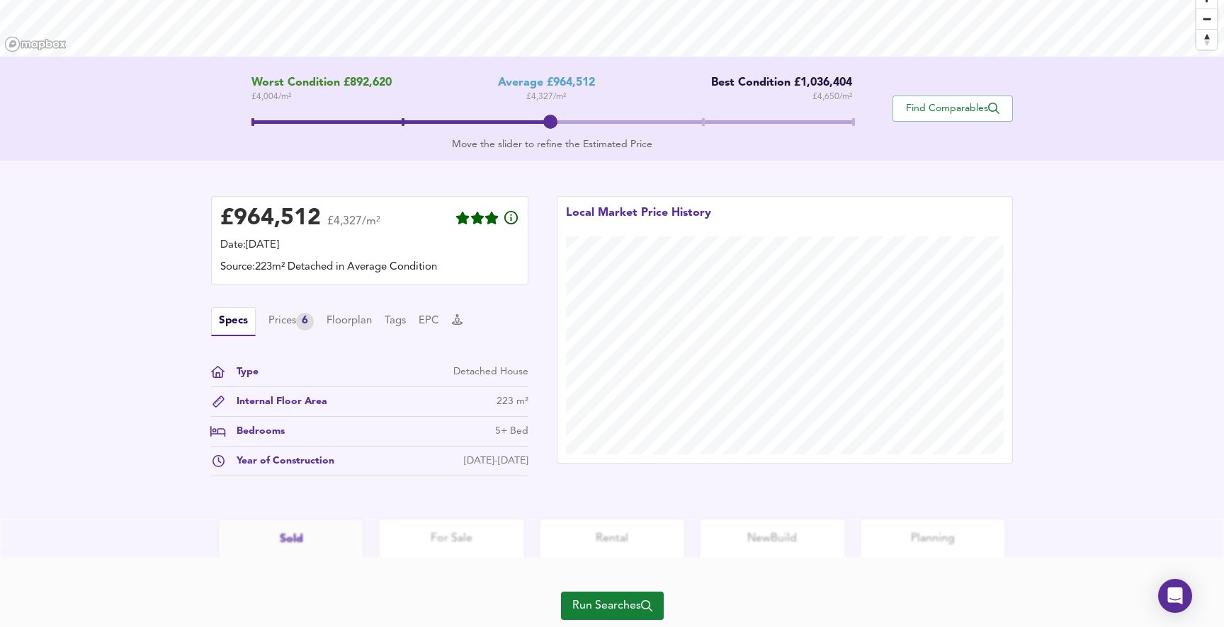
scroll to position [236, 0]
